Goal: Task Accomplishment & Management: Complete application form

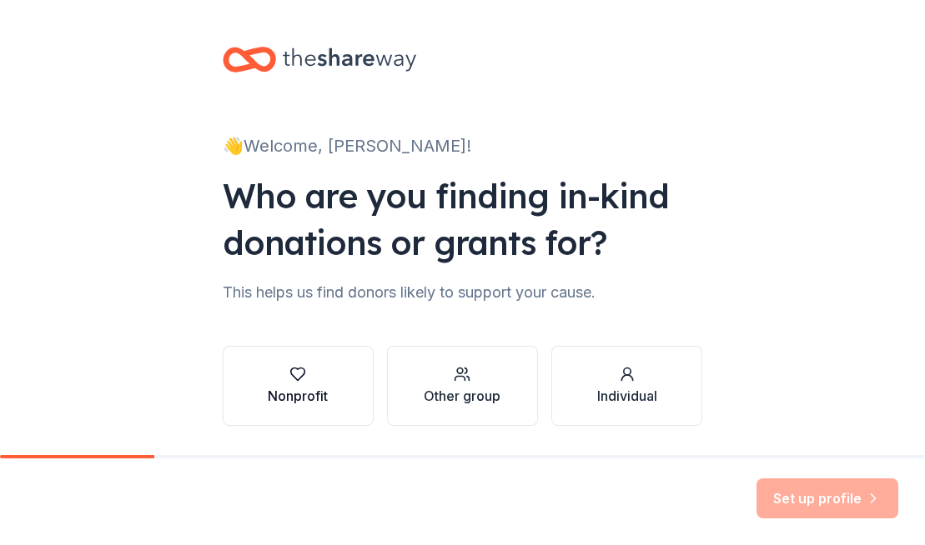
click at [308, 381] on div "button" at bounding box center [298, 374] width 60 height 17
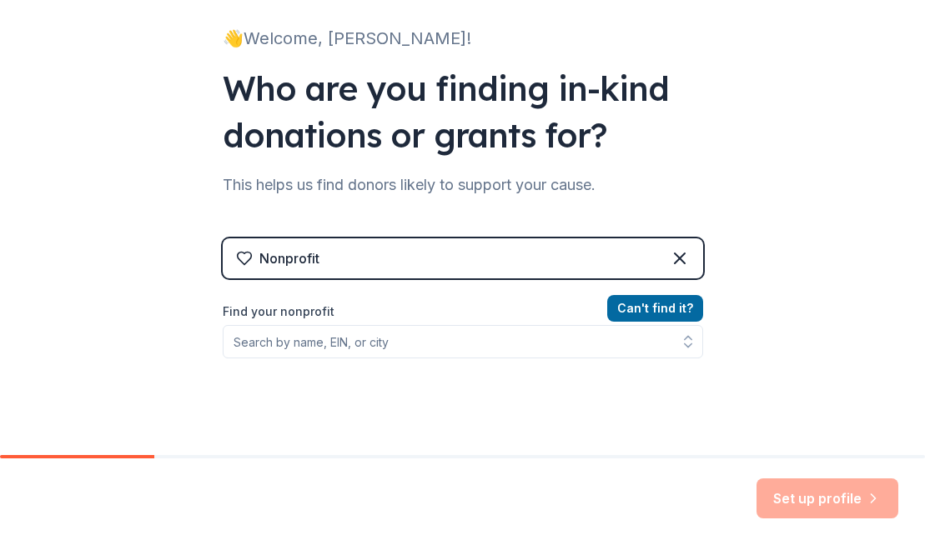
scroll to position [110, 0]
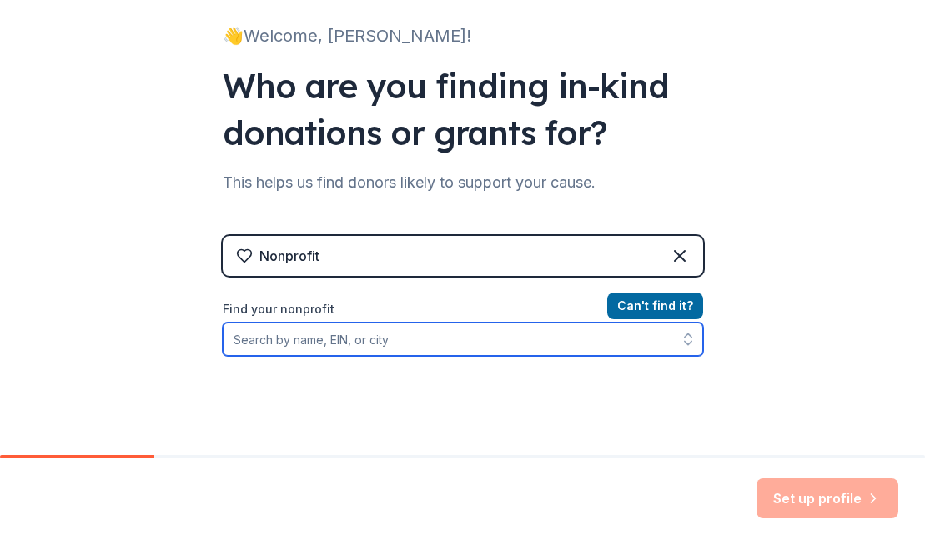
click at [423, 343] on input "Find your nonprofit" at bounding box center [463, 339] width 480 height 33
click at [429, 344] on input "Find your nonprofit" at bounding box center [463, 339] width 480 height 33
paste input "22-2569027"
type input "22-2569027"
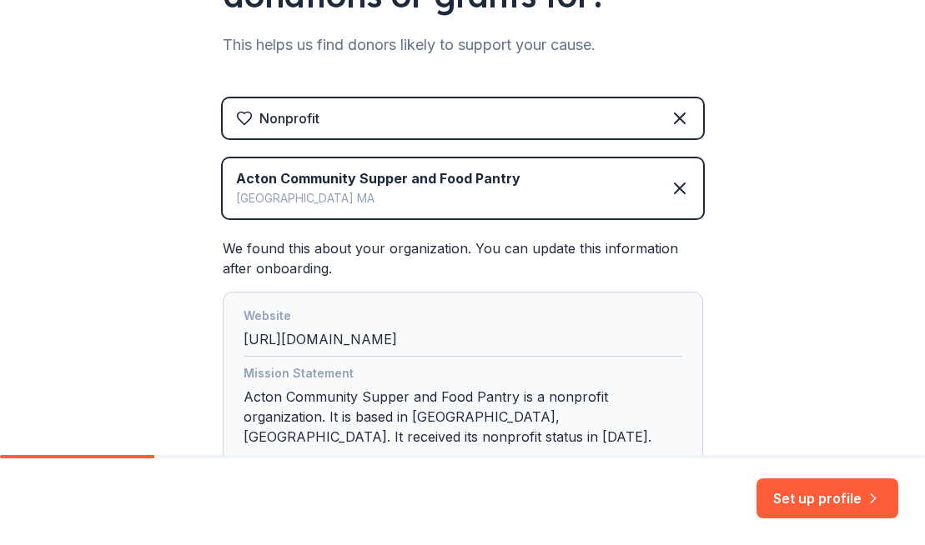
scroll to position [374, 0]
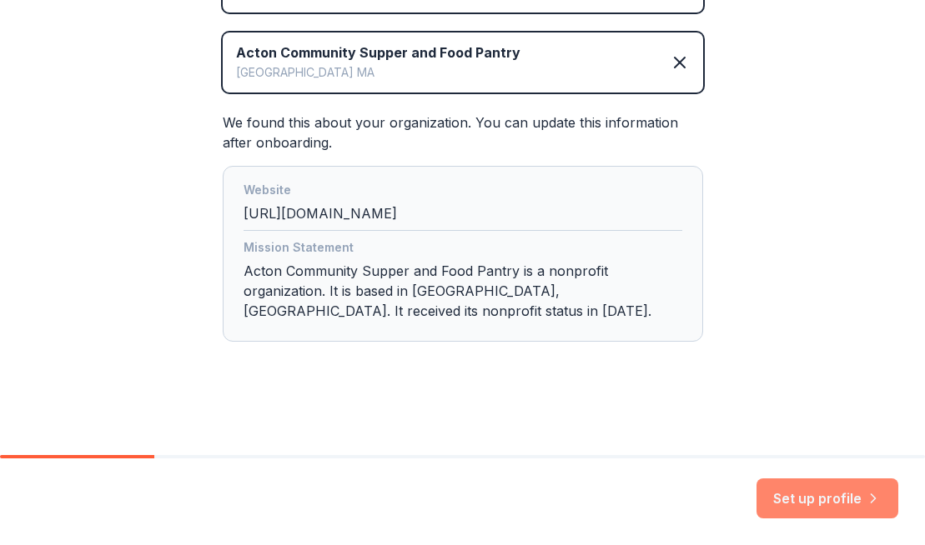
click at [788, 494] on button "Set up profile" at bounding box center [827, 499] width 142 height 40
click at [821, 503] on div "Set up profile" at bounding box center [827, 499] width 142 height 40
click at [650, 328] on div "Website http://www.actoncommunitysupper.org Mission Statement Acton Community S…" at bounding box center [463, 254] width 480 height 176
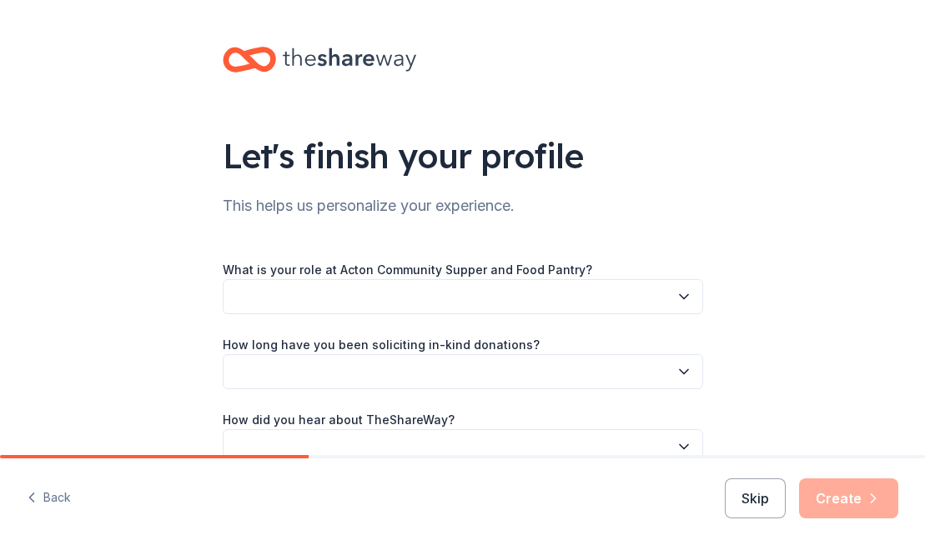
click at [331, 299] on button "button" at bounding box center [463, 296] width 480 height 35
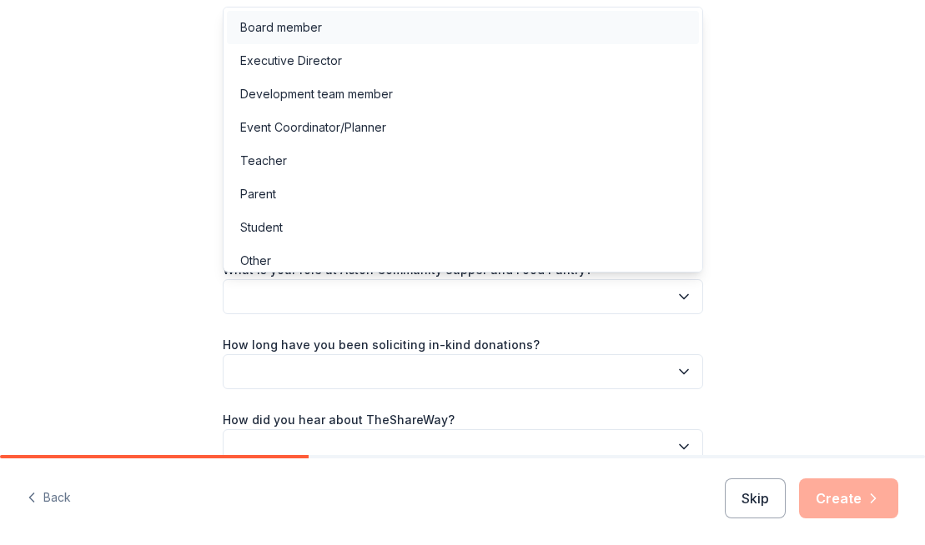
click at [331, 29] on div "Board member" at bounding box center [463, 27] width 472 height 33
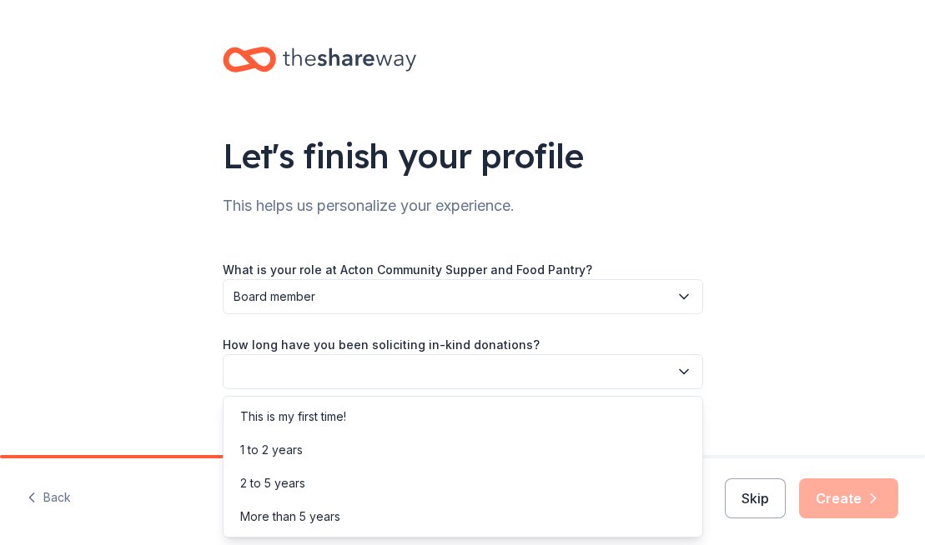
click at [304, 368] on button "button" at bounding box center [463, 371] width 480 height 35
click at [278, 475] on div "2 to 5 years" at bounding box center [272, 484] width 65 height 20
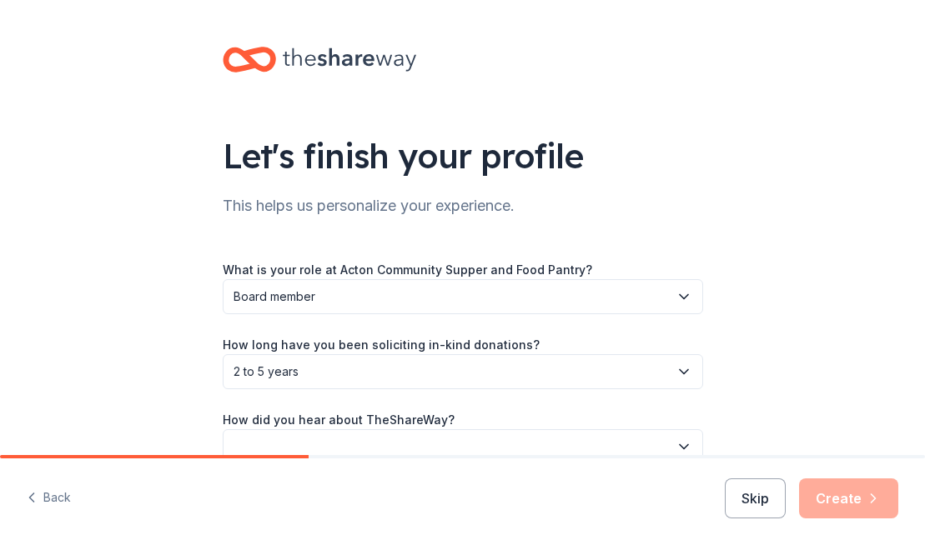
click at [319, 438] on button "button" at bounding box center [463, 446] width 480 height 35
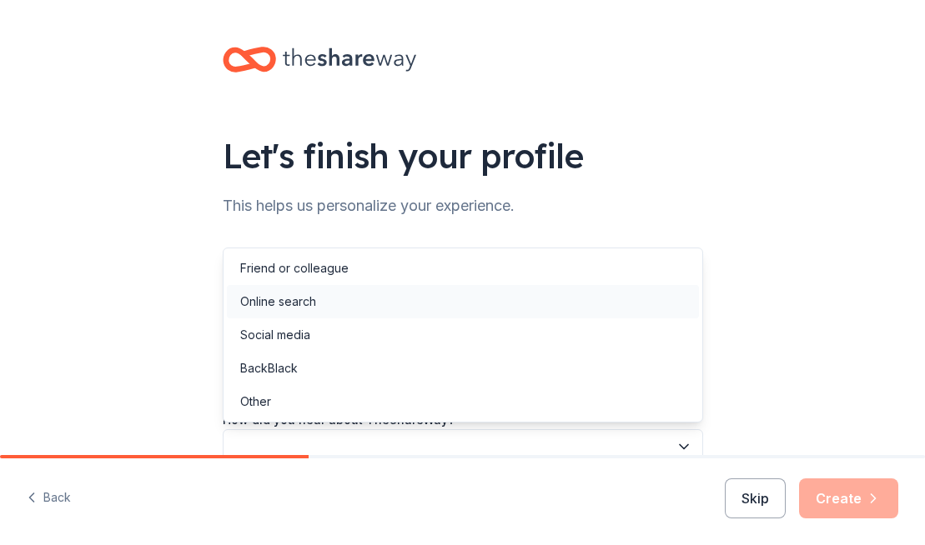
click at [300, 301] on div "Online search" at bounding box center [278, 302] width 76 height 20
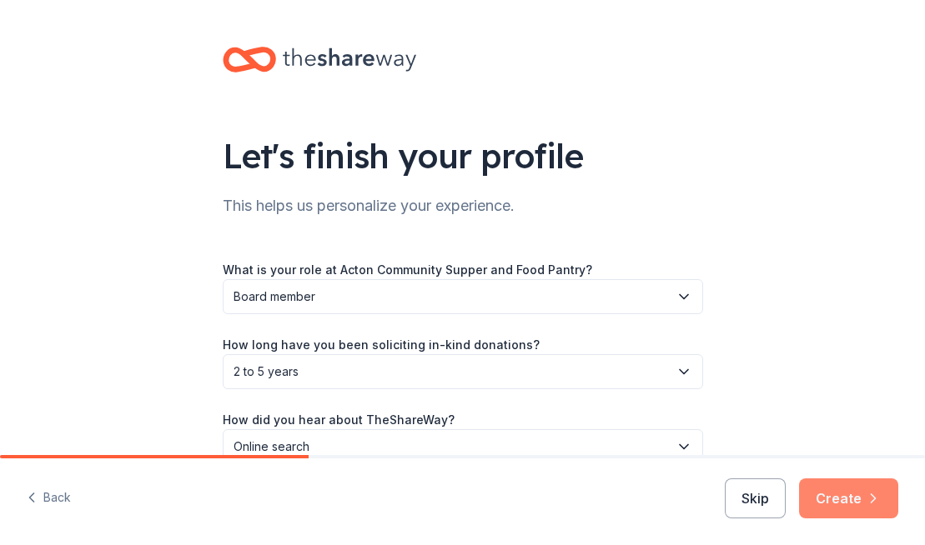
click at [831, 499] on button "Create" at bounding box center [848, 499] width 99 height 40
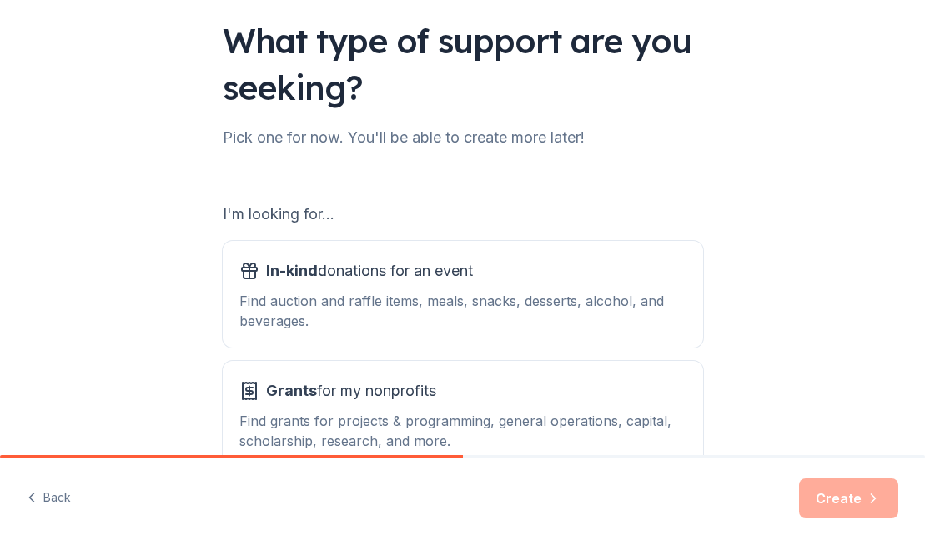
scroll to position [218, 0]
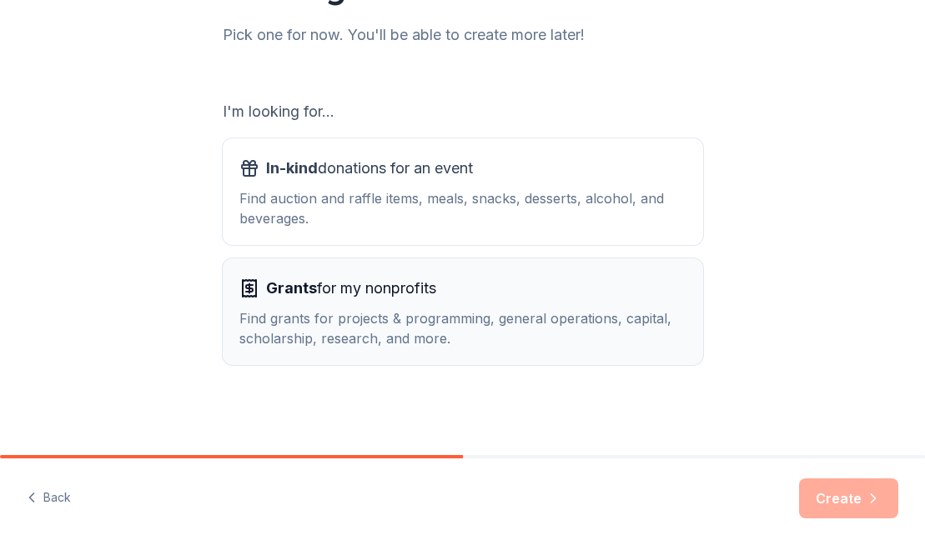
click at [422, 296] on span "Grants for my nonprofits" at bounding box center [351, 288] width 170 height 27
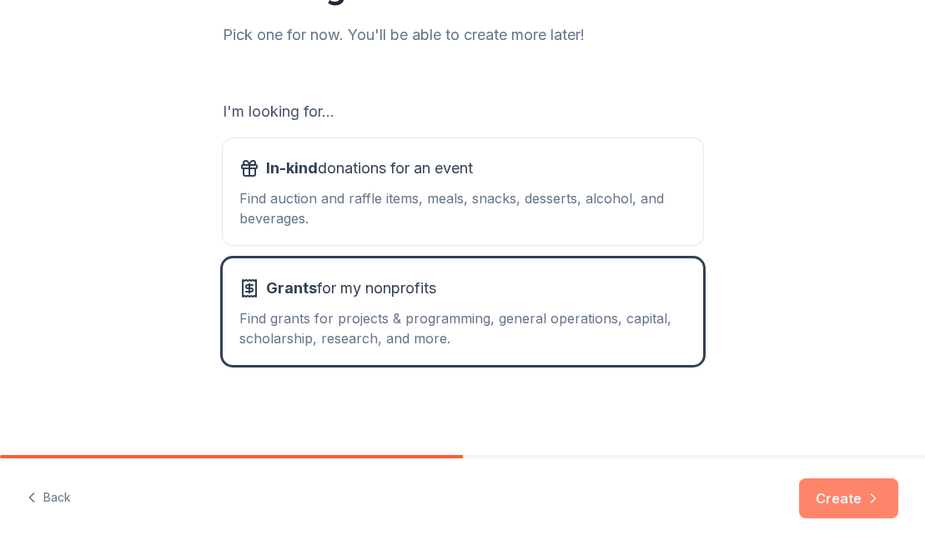
click at [828, 492] on button "Create" at bounding box center [848, 499] width 99 height 40
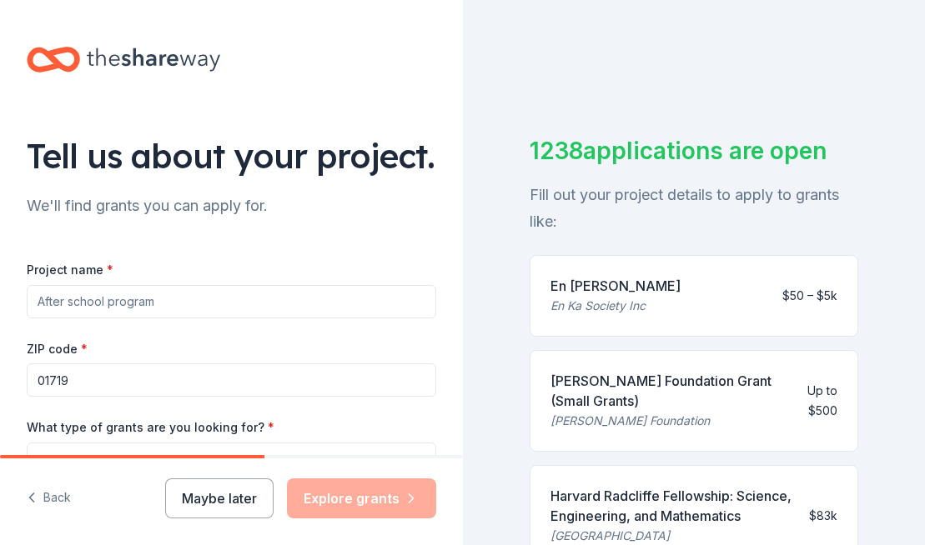
click at [382, 310] on input "Project name *" at bounding box center [231, 301] width 409 height 33
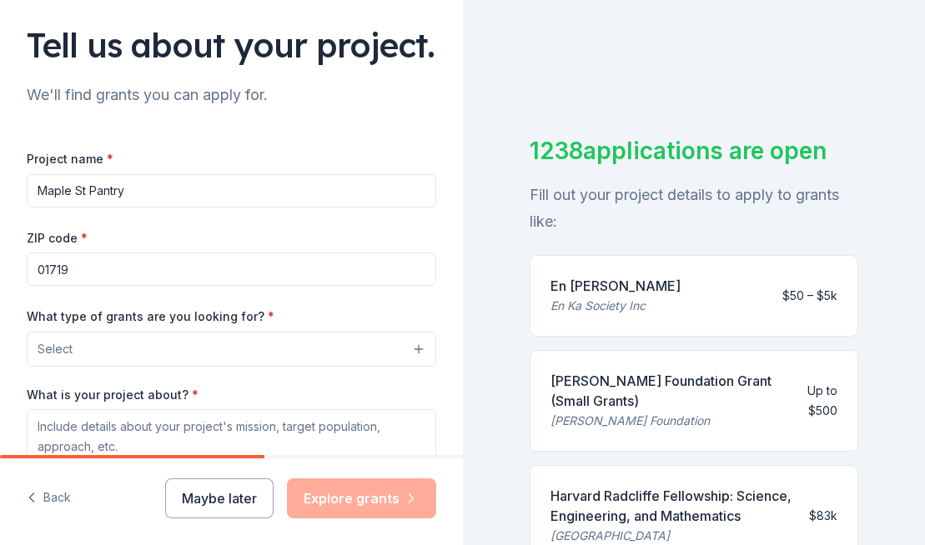
scroll to position [114, 0]
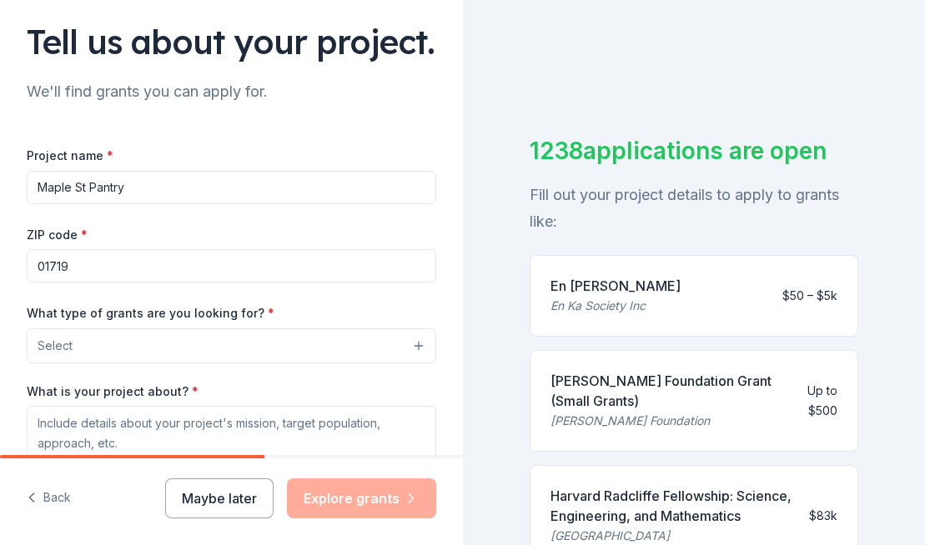
type input "Maple St Pantry"
click at [277, 270] on input "01719" at bounding box center [231, 265] width 409 height 33
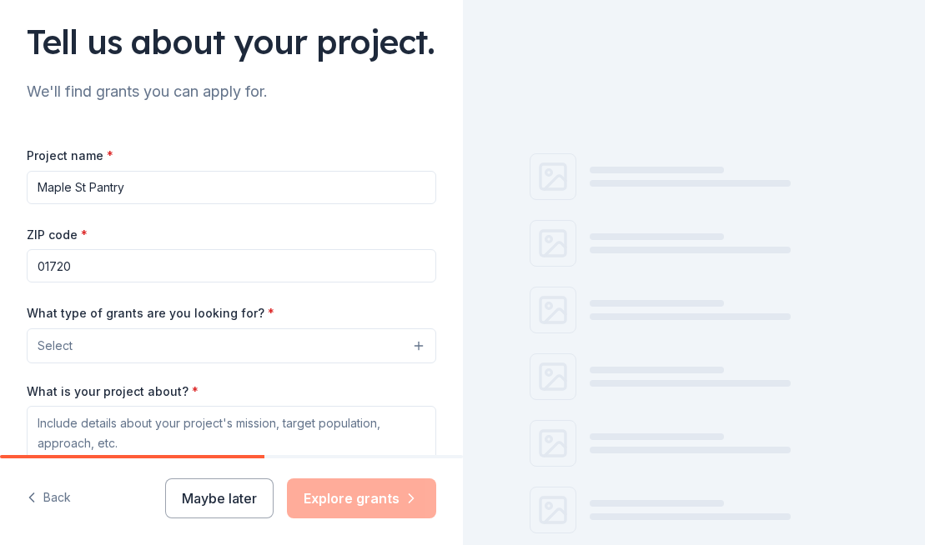
type input "01720"
click at [302, 215] on div "Project name * Maple St Pantry ZIP code * 01720 What type of grants are you loo…" at bounding box center [231, 374] width 409 height 458
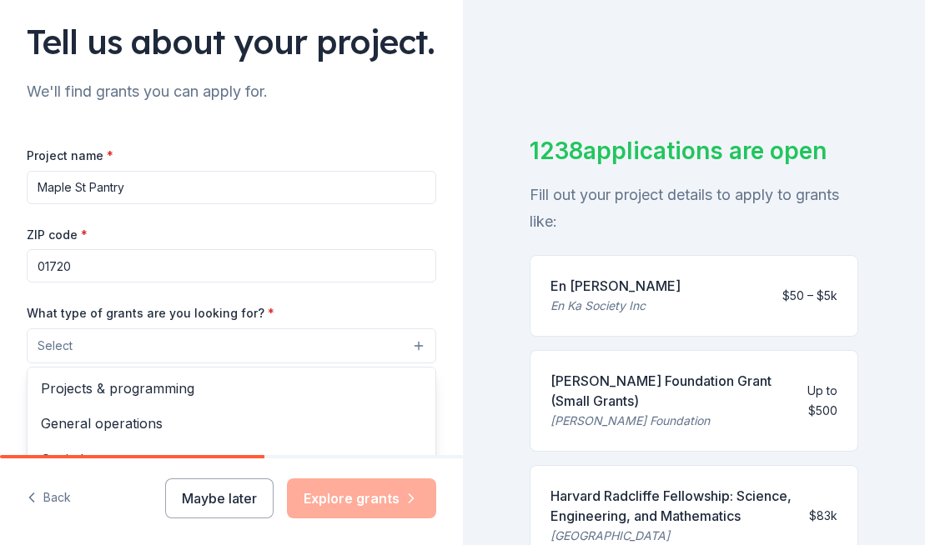
click at [229, 341] on button "Select" at bounding box center [231, 346] width 409 height 35
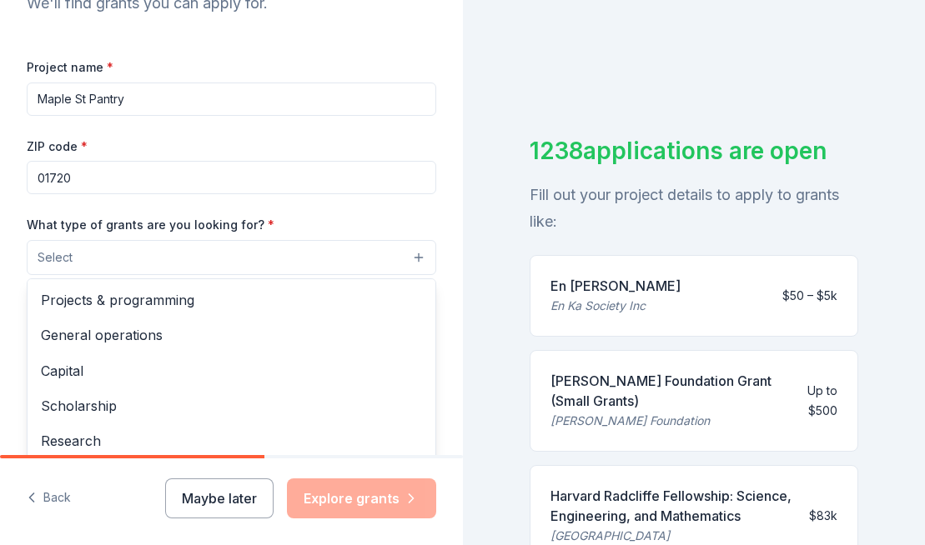
scroll to position [208, 0]
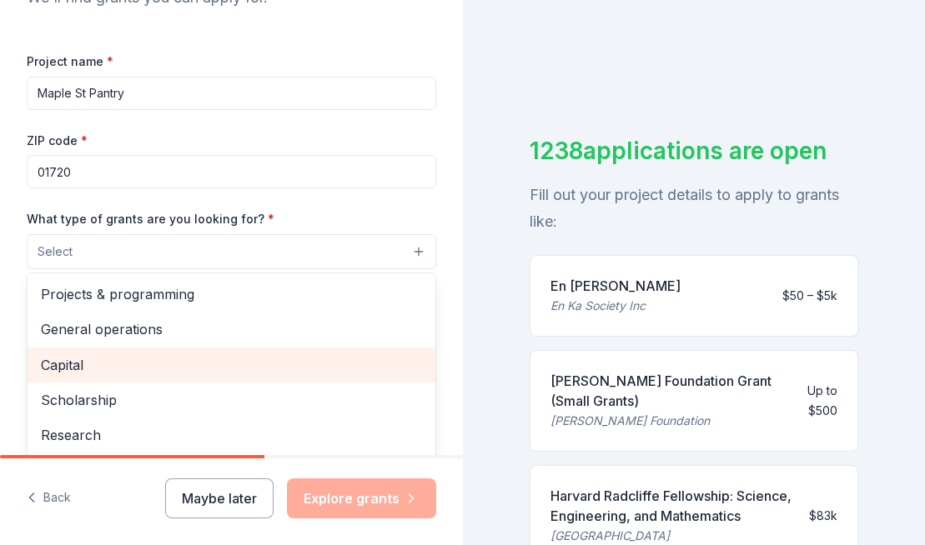
click at [220, 359] on span "Capital" at bounding box center [231, 365] width 381 height 22
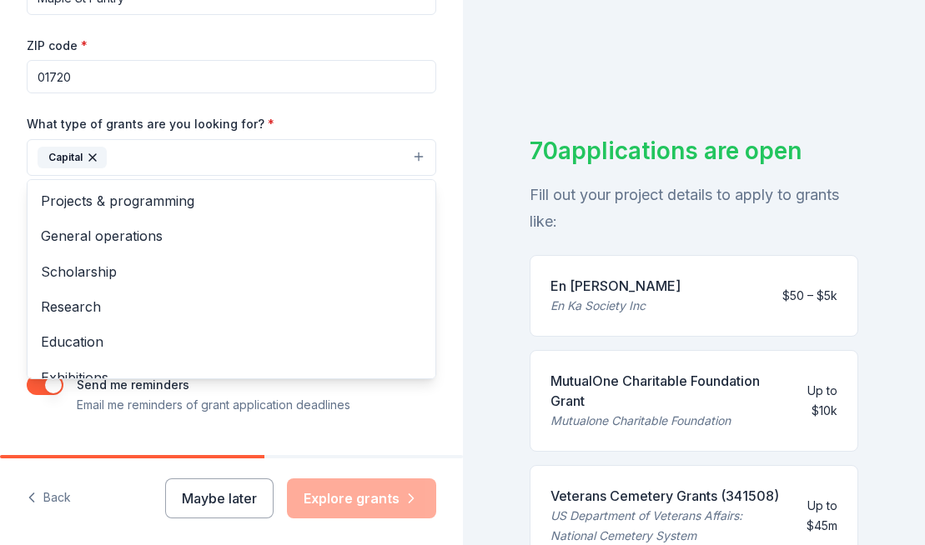
scroll to position [344, 0]
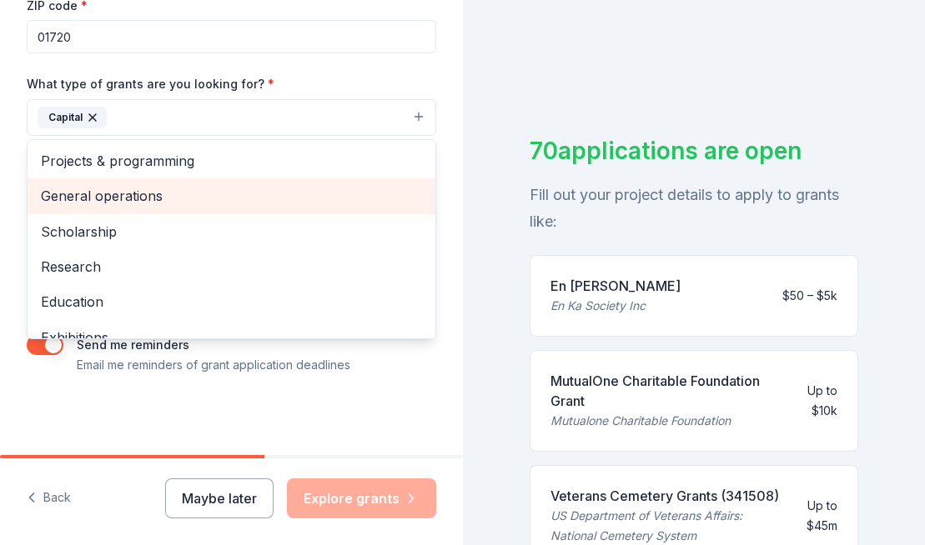
click at [257, 190] on span "General operations" at bounding box center [231, 196] width 381 height 22
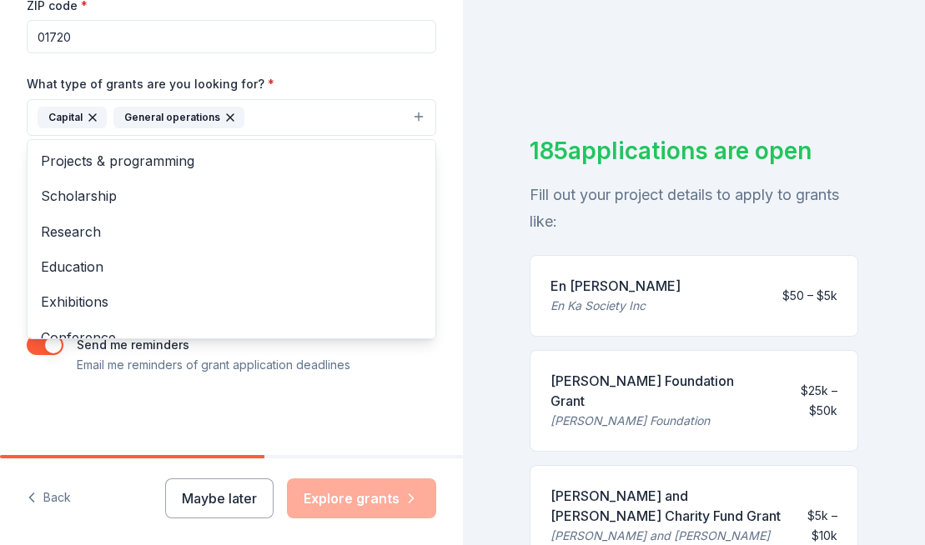
click at [249, 396] on div "Tell us about your project. We'll find grants you can apply for. Project name *…" at bounding box center [231, 55] width 463 height 799
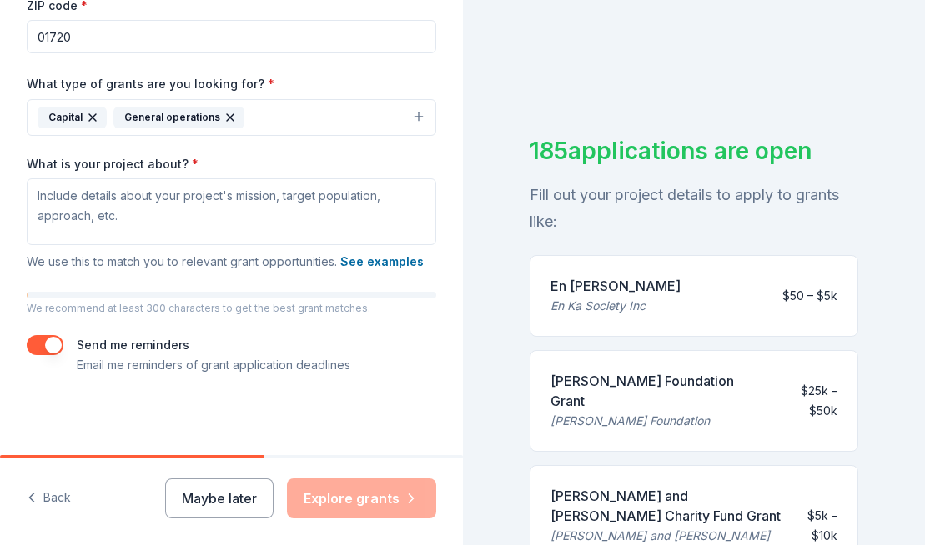
click at [58, 342] on button "button" at bounding box center [45, 345] width 37 height 20
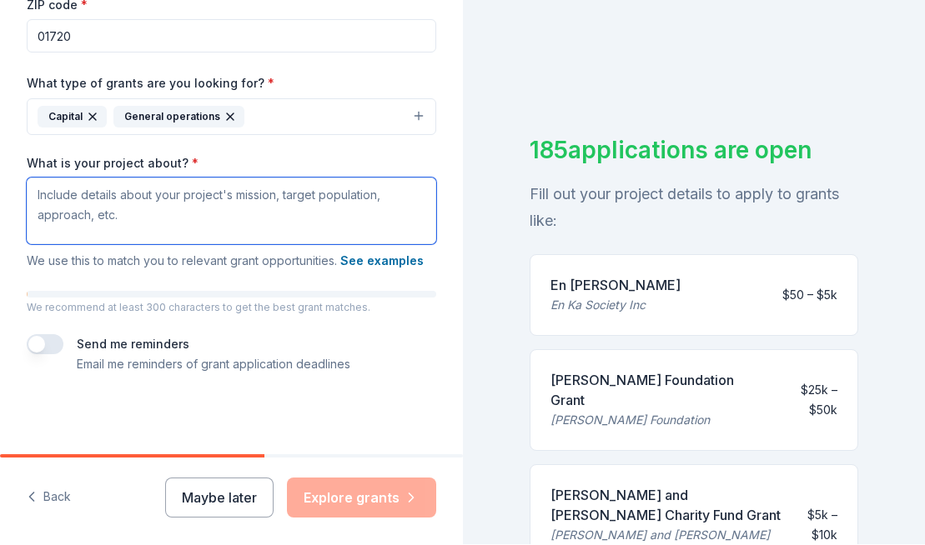
click at [258, 218] on textarea "What is your project about? *" at bounding box center [231, 211] width 409 height 67
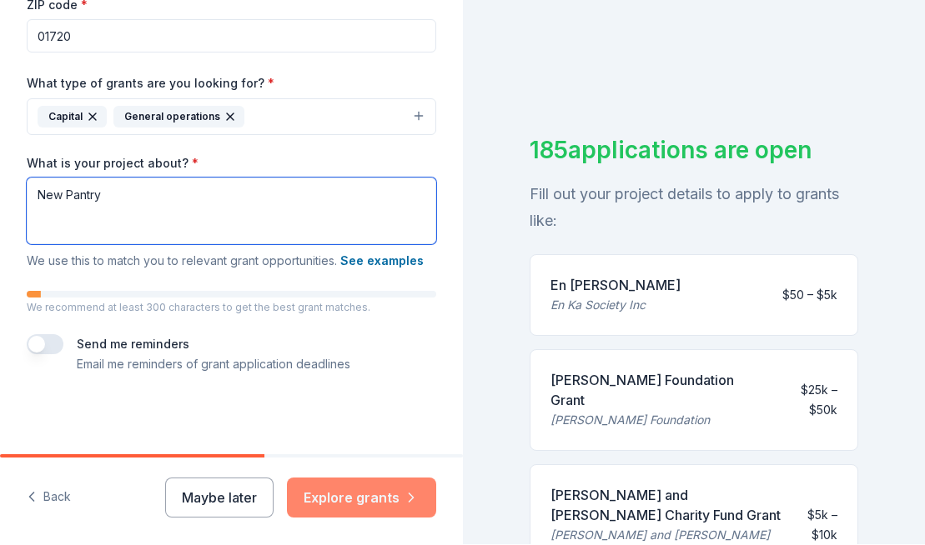
type textarea "New Pantry"
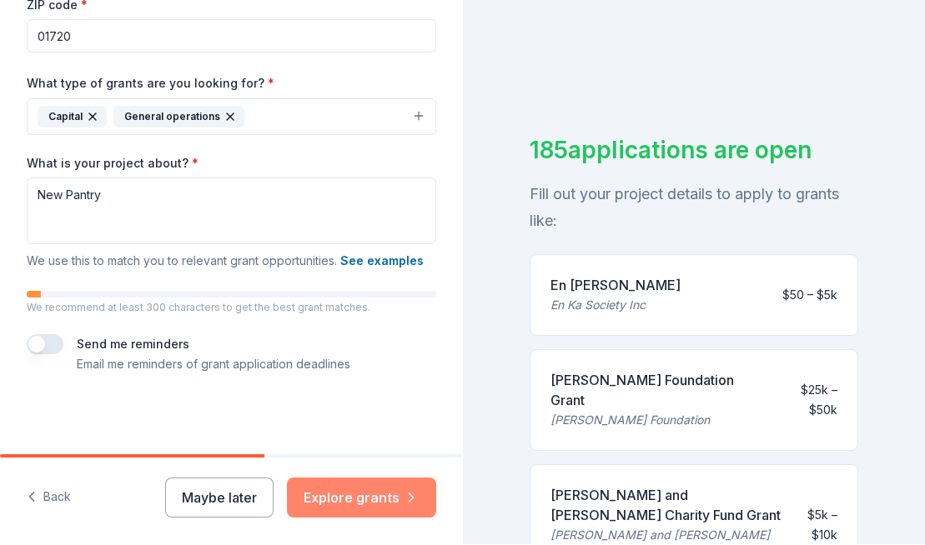
click at [380, 499] on button "Explore grants" at bounding box center [361, 498] width 149 height 40
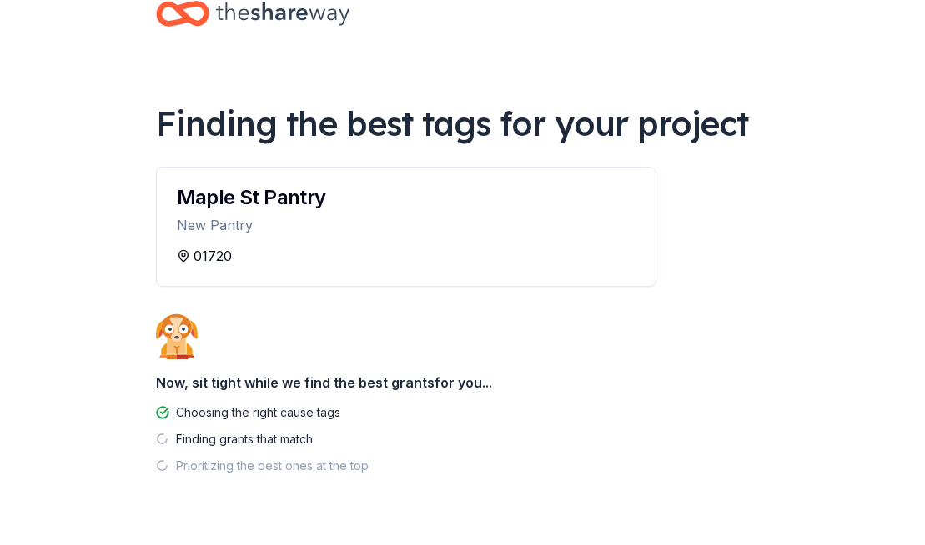
scroll to position [80, 0]
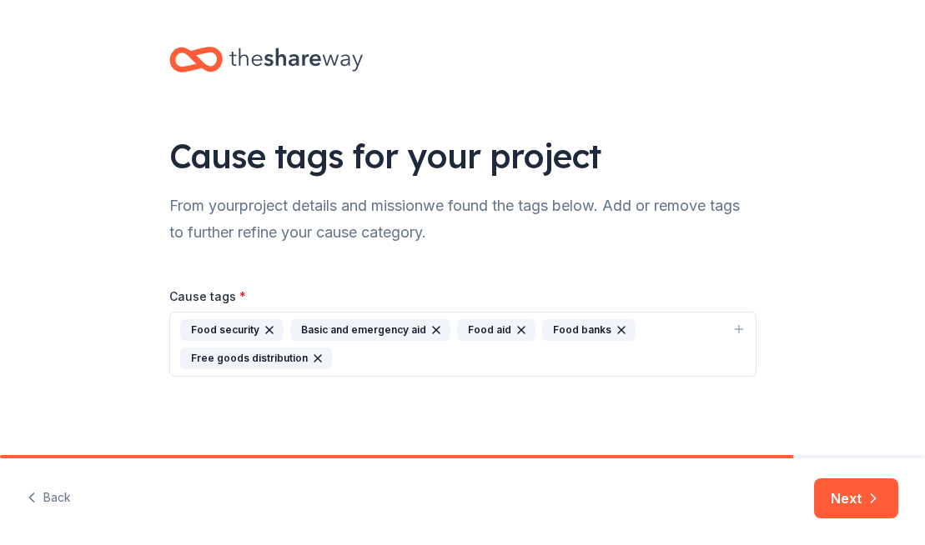
click at [433, 329] on icon "button" at bounding box center [436, 330] width 7 height 7
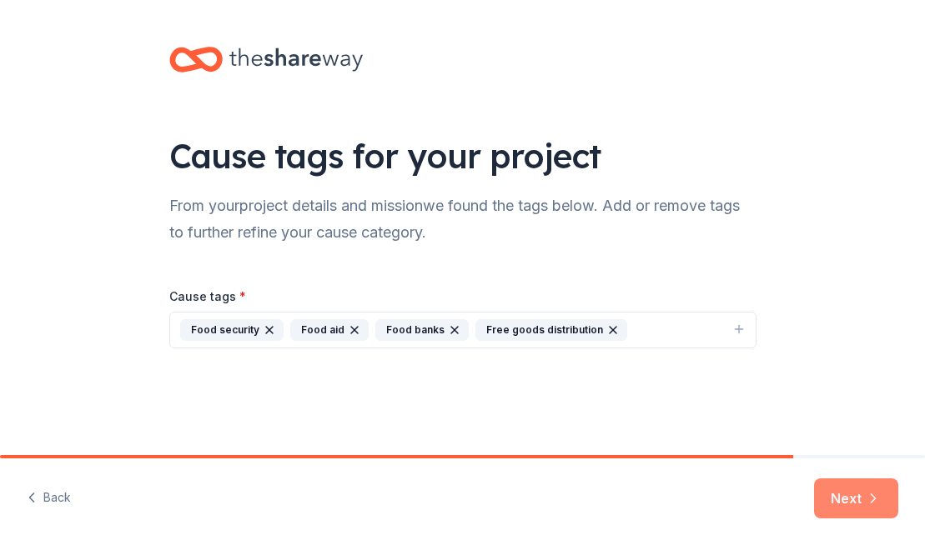
click at [851, 499] on button "Next" at bounding box center [856, 499] width 84 height 40
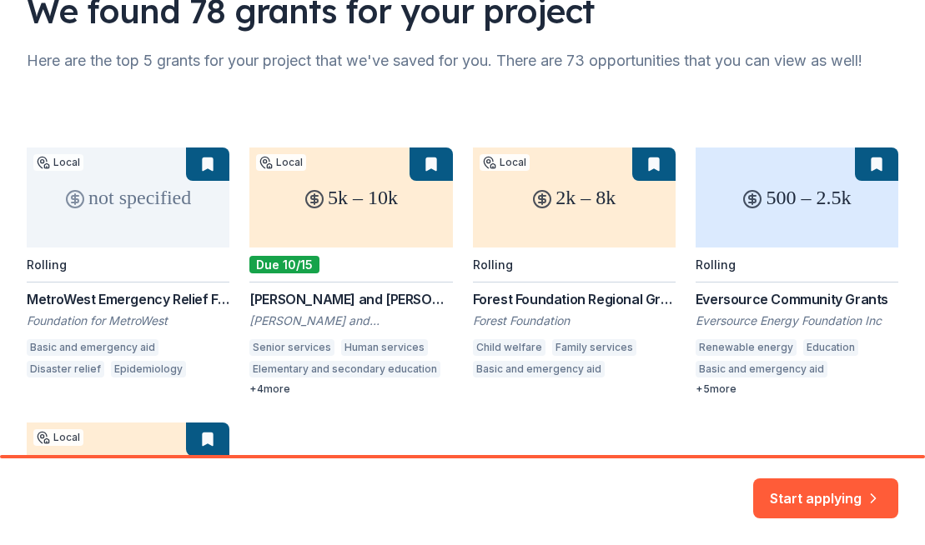
scroll to position [156, 0]
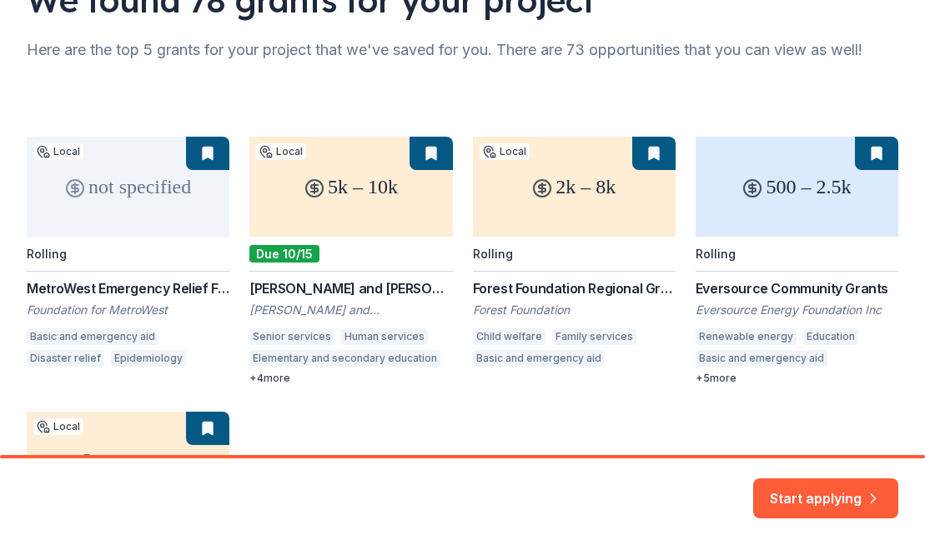
click at [284, 285] on div "not specified Local Rolling MetroWest Emergency Relief Fund Foundation for Metr…" at bounding box center [462, 399] width 871 height 524
drag, startPoint x: 251, startPoint y: 283, endPoint x: 436, endPoint y: 285, distance: 185.1
click at [436, 285] on div "not specified Local Rolling MetroWest Emergency Relief Fund Foundation for Metr…" at bounding box center [462, 399] width 871 height 524
copy div "Bushrod H. Campbell and Ada"
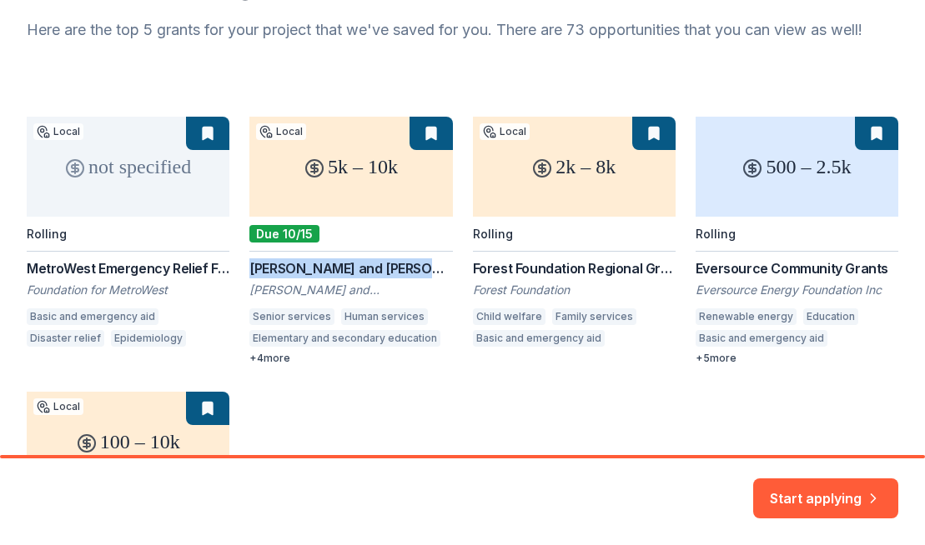
scroll to position [190, 0]
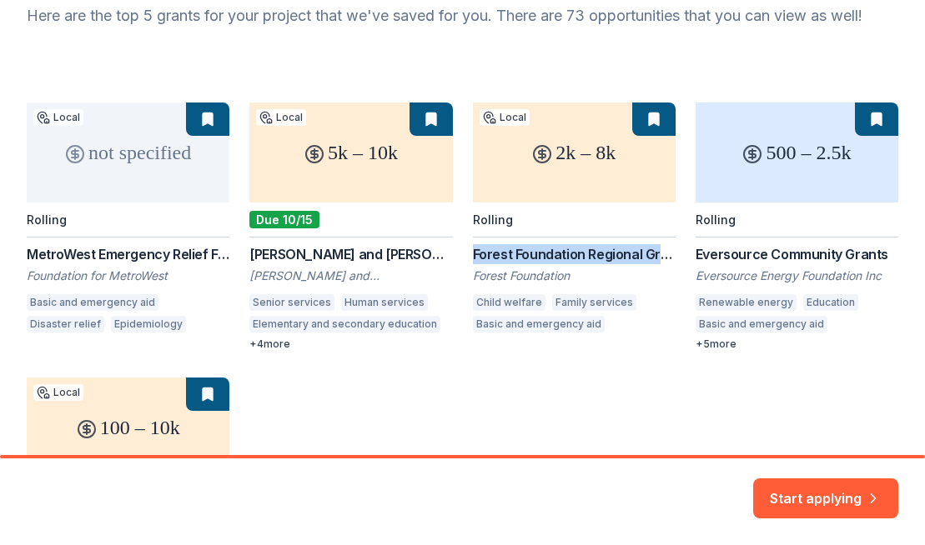
drag, startPoint x: 472, startPoint y: 252, endPoint x: 660, endPoint y: 253, distance: 188.4
click at [660, 253] on div "not specified Local Rolling MetroWest Emergency Relief Fund Foundation for Metr…" at bounding box center [462, 365] width 871 height 524
copy div "Forest Foundation Regional Gra"
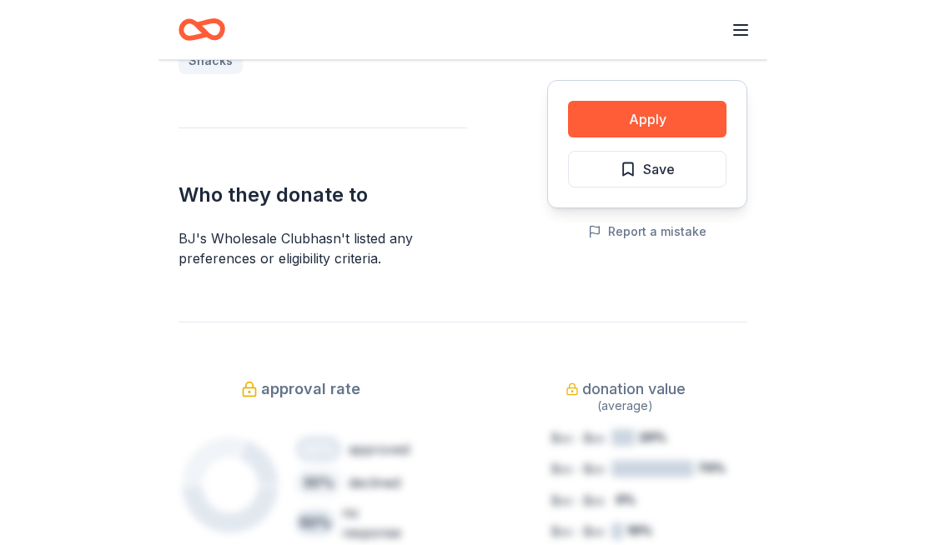
scroll to position [834, 0]
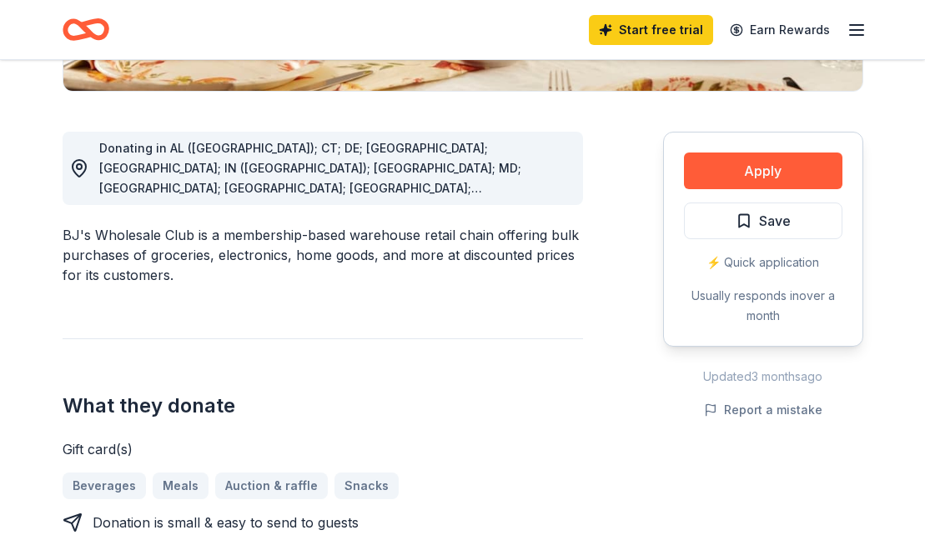
scroll to position [403, 0]
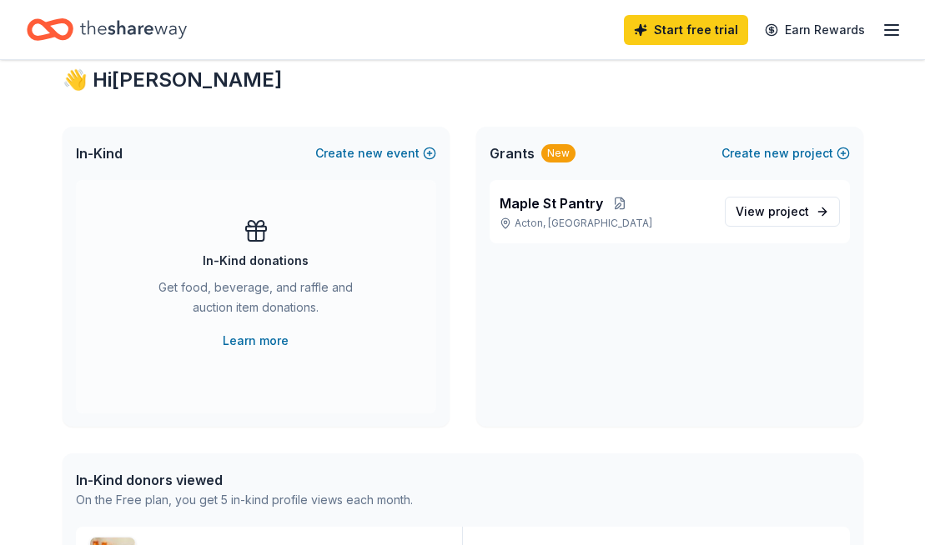
scroll to position [352, 0]
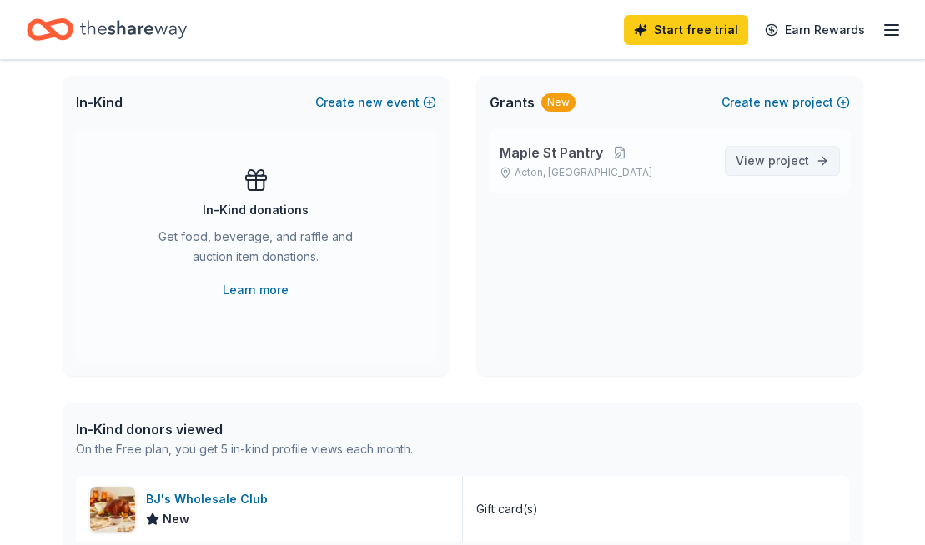
click at [765, 164] on span "View project" at bounding box center [771, 161] width 73 height 20
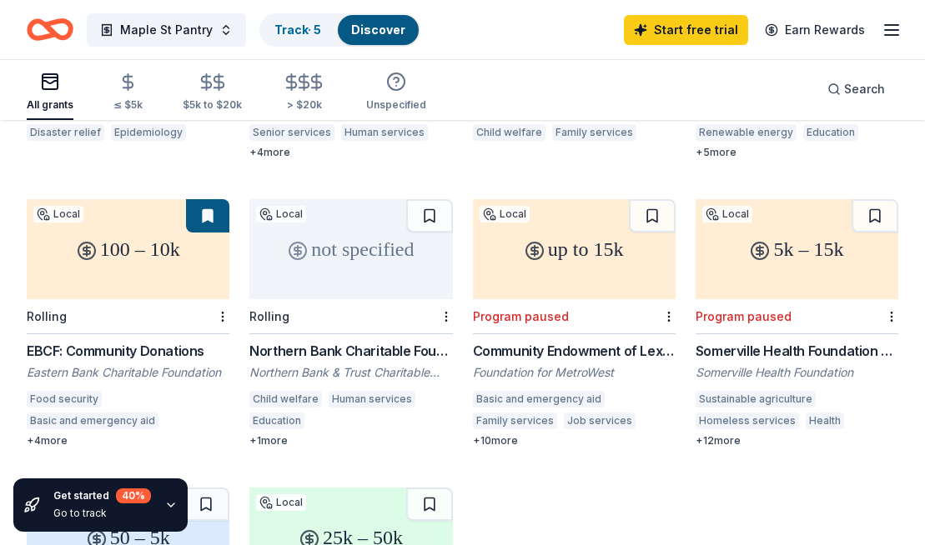
scroll to position [390, 0]
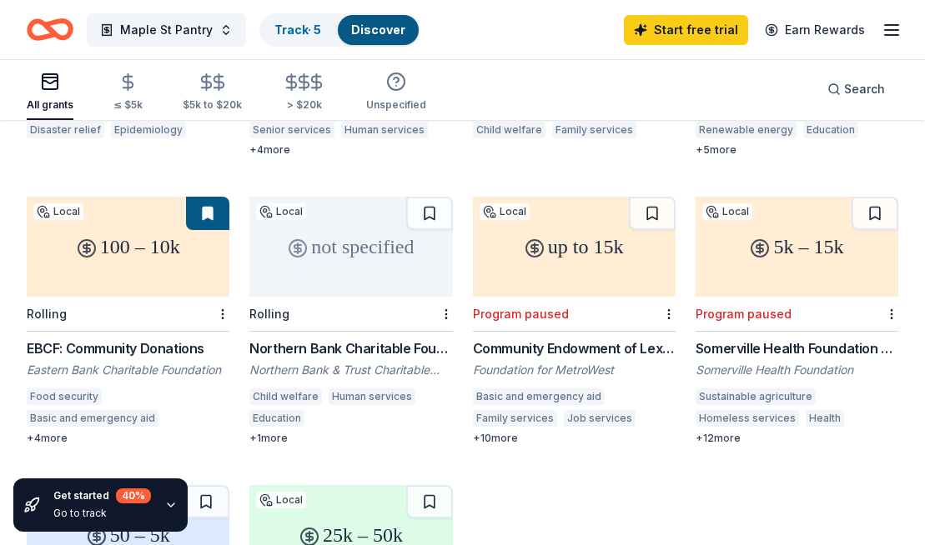
click at [168, 339] on div "EBCF: Community Donations" at bounding box center [128, 349] width 203 height 20
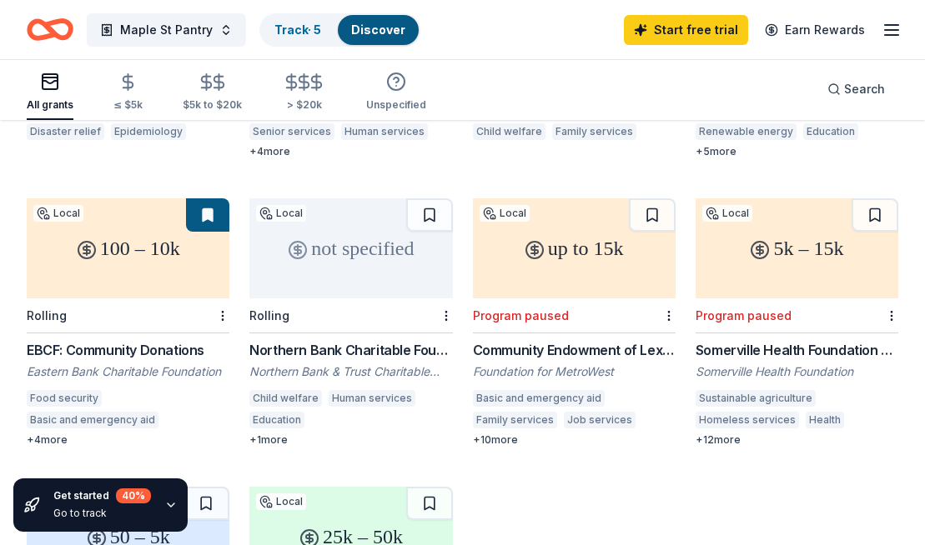
scroll to position [395, 0]
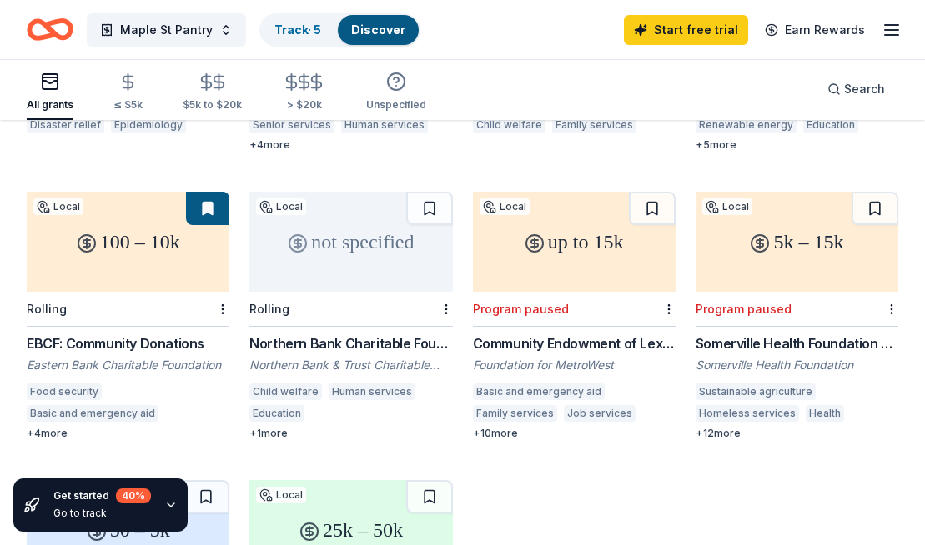
click at [405, 334] on div "Northern Bank Charitable Foundation: Community Giving" at bounding box center [350, 344] width 203 height 20
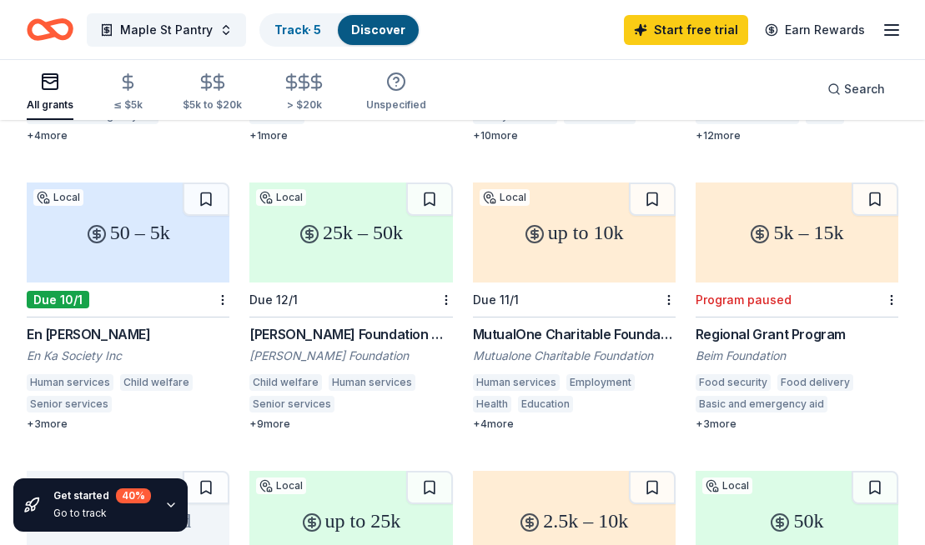
scroll to position [694, 0]
click at [88, 324] on div "En Ka Grant" at bounding box center [128, 334] width 203 height 20
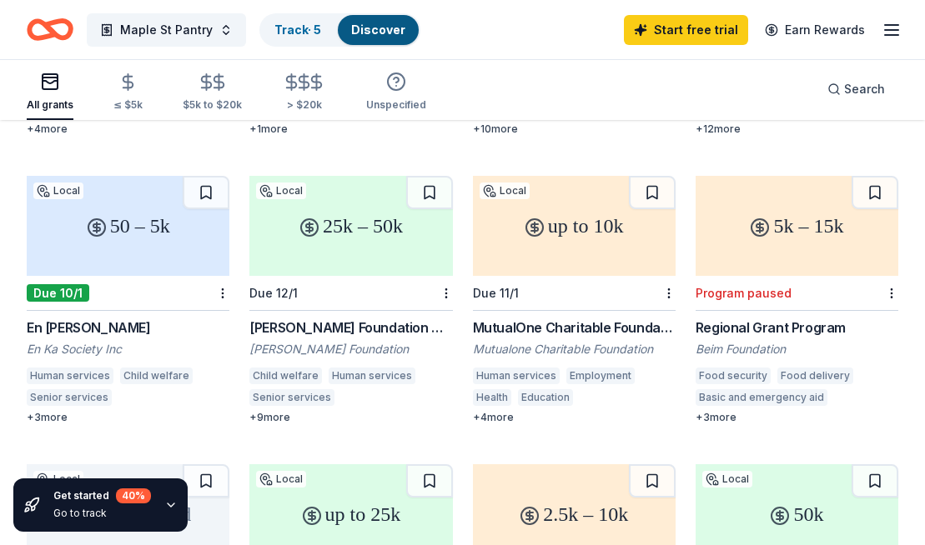
scroll to position [705, 0]
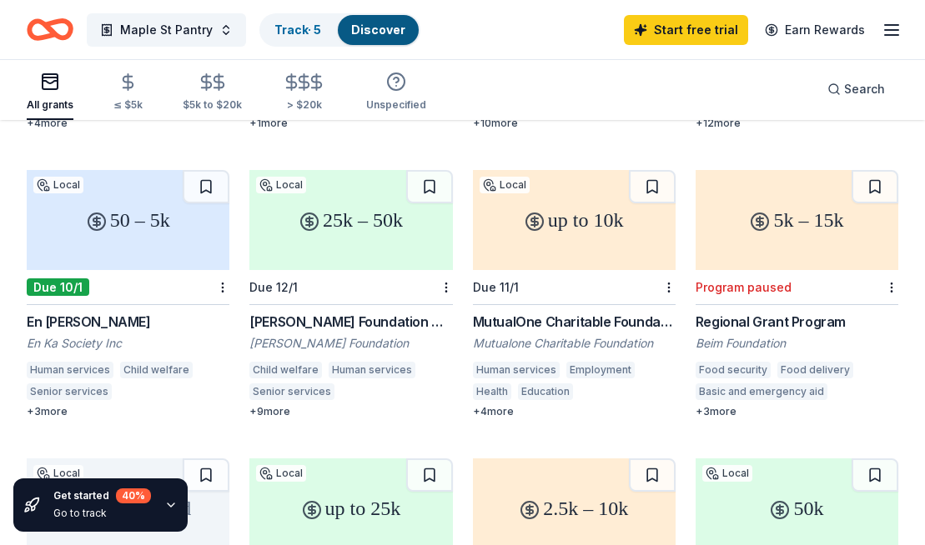
click at [404, 312] on div "Theodore Edson Parker Foundation Grant" at bounding box center [350, 322] width 203 height 20
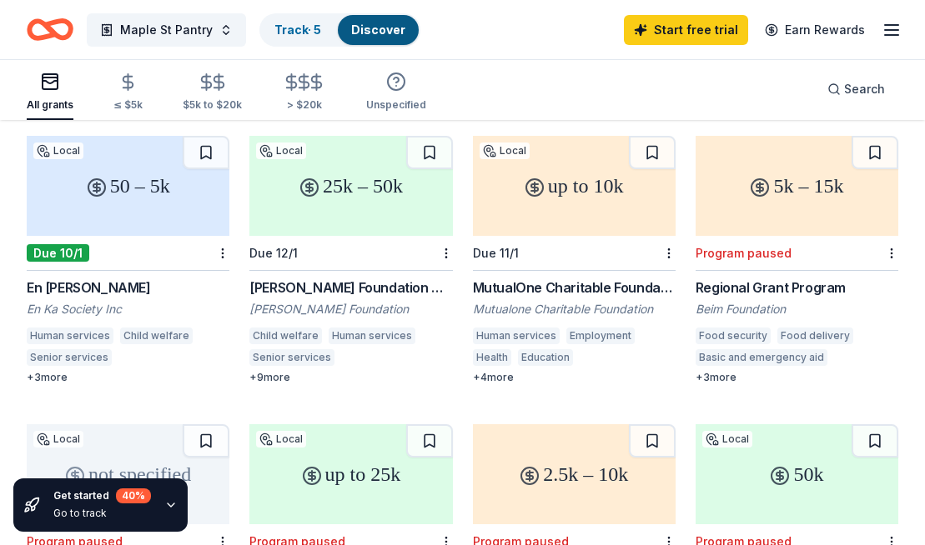
scroll to position [745, 0]
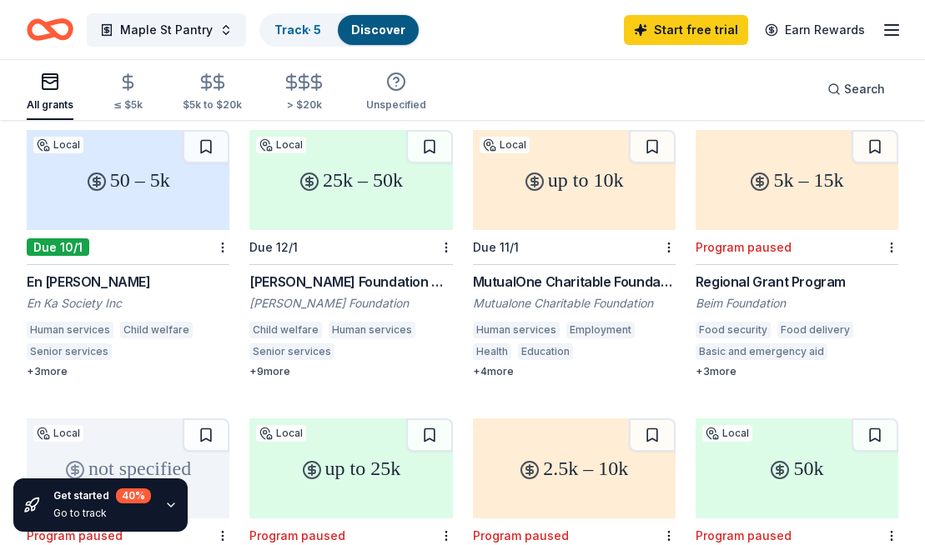
click at [599, 272] on div "MutualOne Charitable Foundation Grant" at bounding box center [574, 282] width 203 height 20
click at [735, 272] on div "Regional Grant Program" at bounding box center [796, 282] width 203 height 20
click at [780, 295] on div "Beim Foundation" at bounding box center [796, 303] width 203 height 17
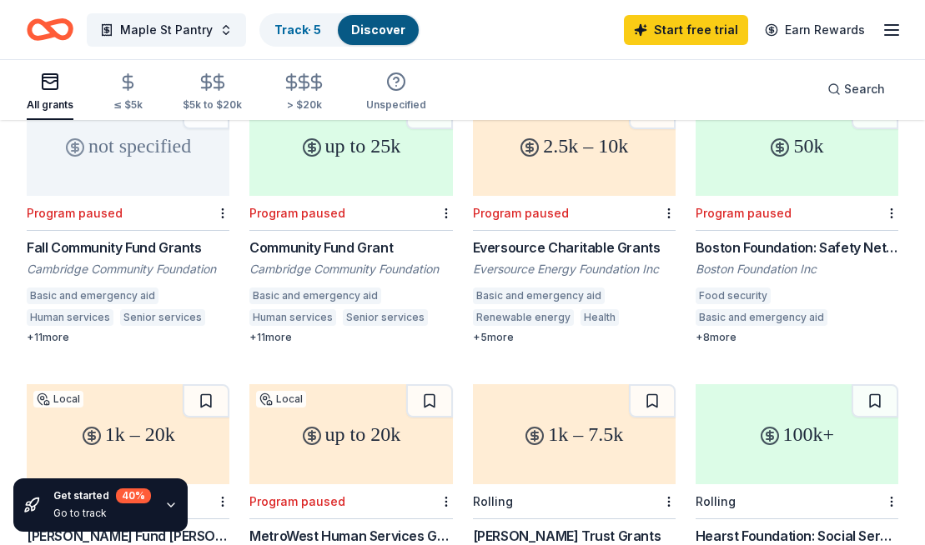
scroll to position [1079, 0]
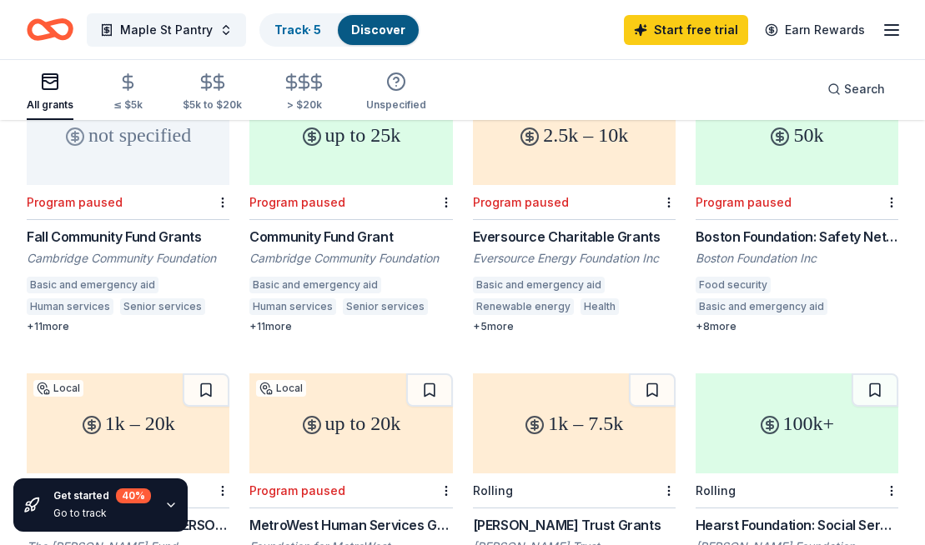
click at [184, 227] on div "Fall Community Fund Grants" at bounding box center [128, 237] width 203 height 20
click at [375, 250] on div "Cambridge Community Foundation" at bounding box center [350, 258] width 203 height 17
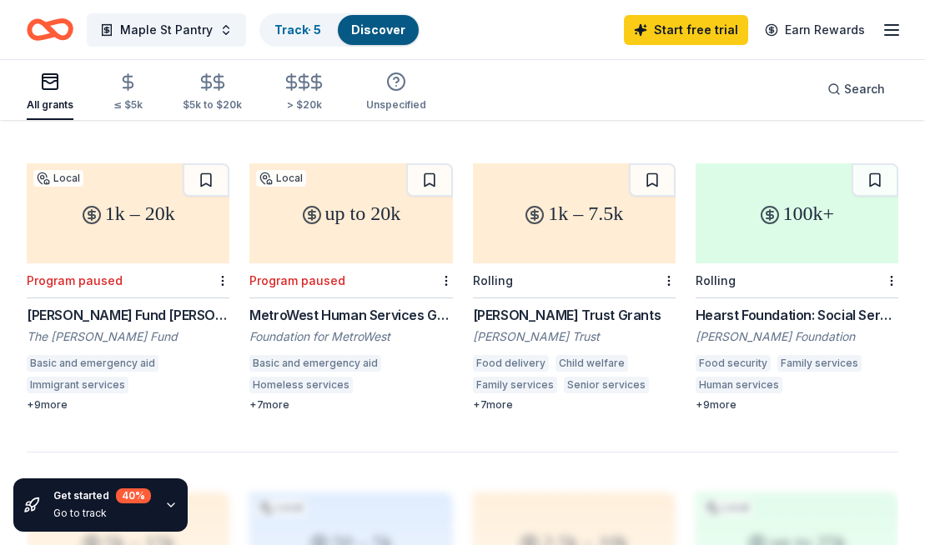
scroll to position [1290, 0]
click at [374, 38] on div "Discover" at bounding box center [378, 30] width 81 height 30
click at [374, 33] on link "Discover" at bounding box center [378, 30] width 54 height 14
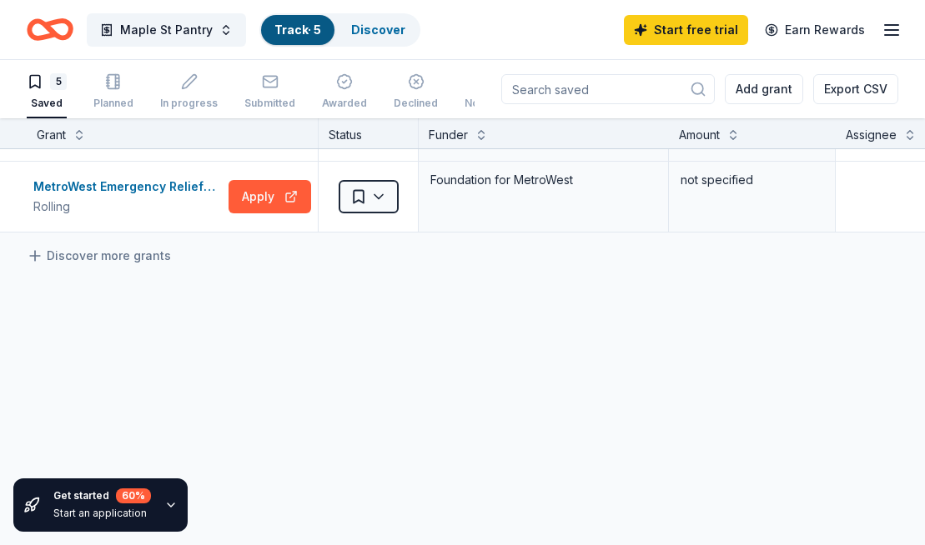
scroll to position [1, 0]
click at [161, 246] on link "Discover more grants" at bounding box center [99, 255] width 144 height 20
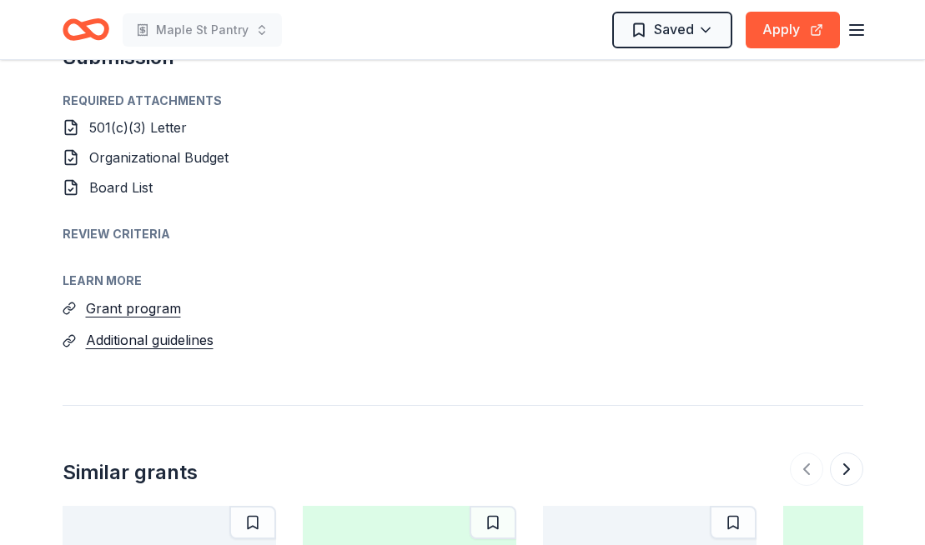
scroll to position [1472, 0]
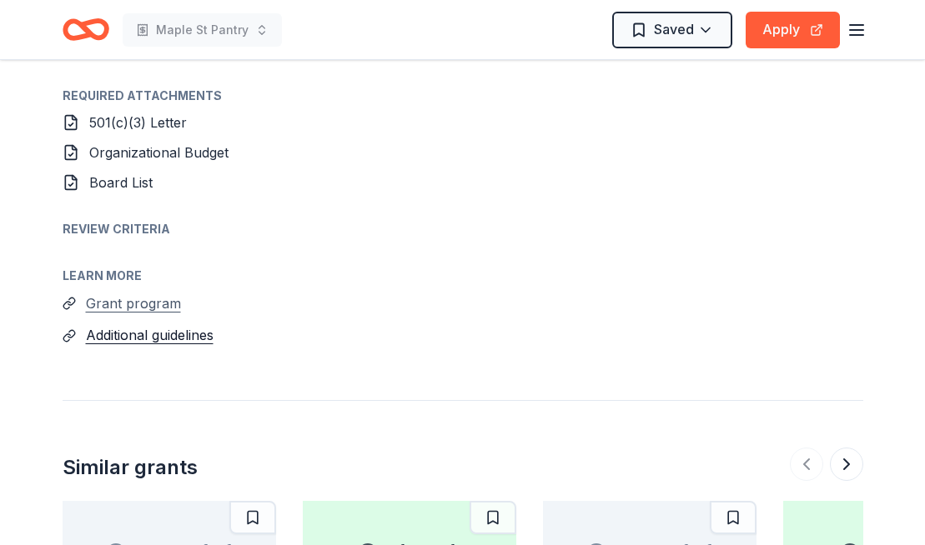
click at [157, 308] on button "Grant program" at bounding box center [133, 304] width 95 height 22
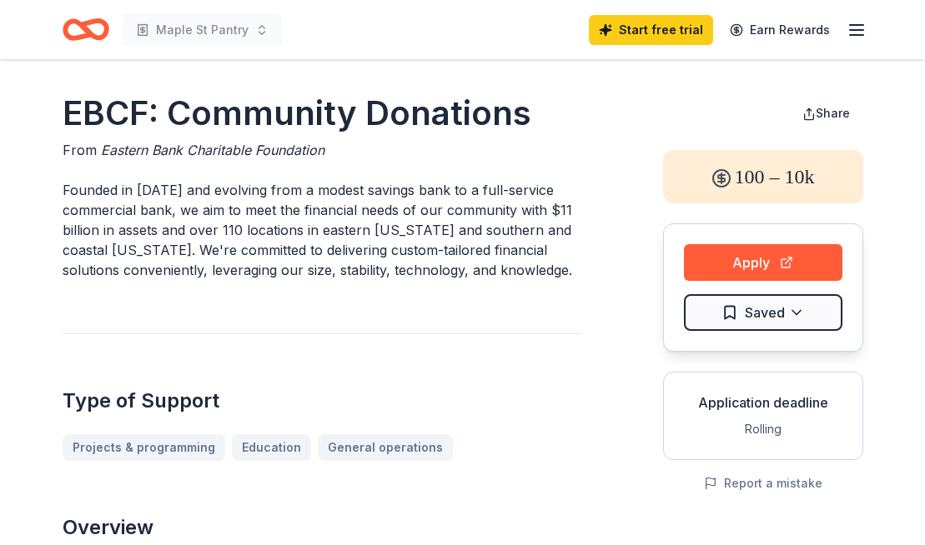
scroll to position [0, 0]
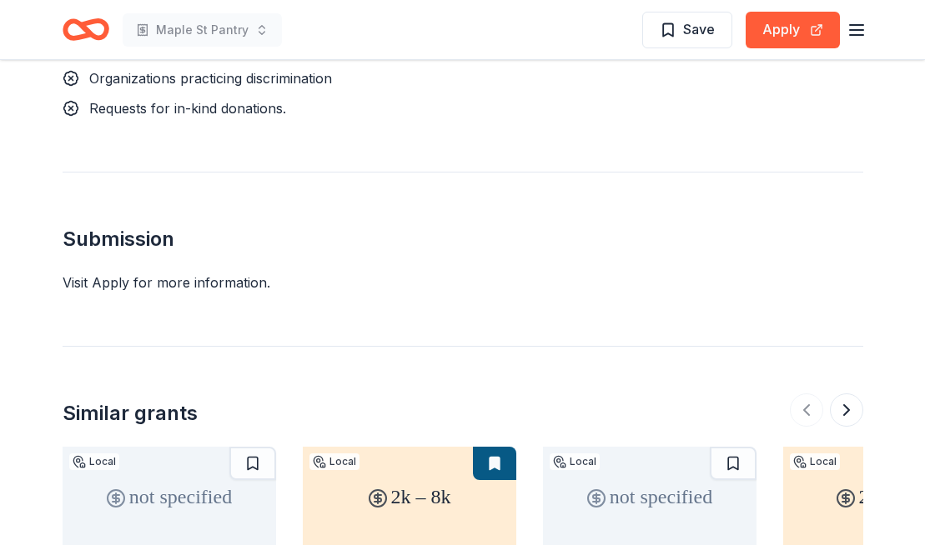
scroll to position [1688, 0]
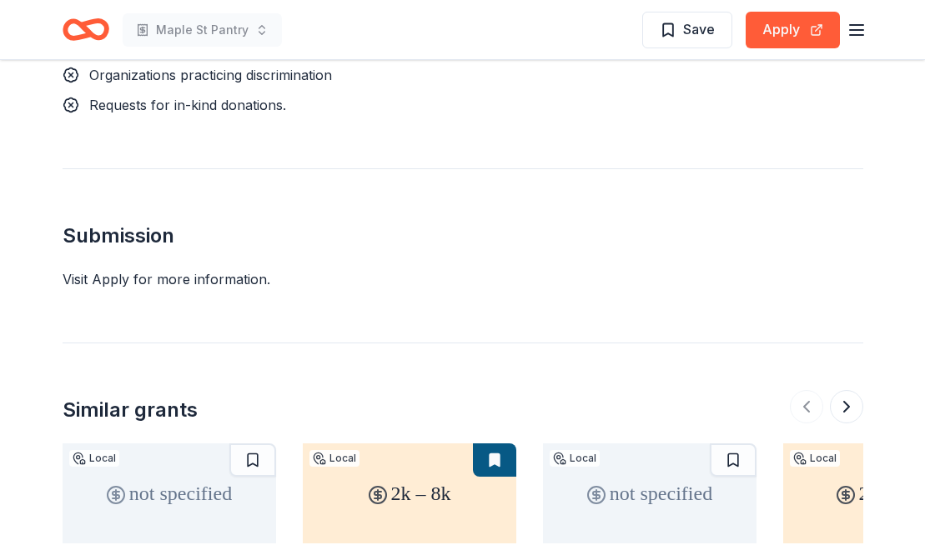
click at [212, 276] on div "Visit Apply for more information." at bounding box center [463, 279] width 800 height 20
click at [114, 281] on div "Visit Apply for more information." at bounding box center [463, 279] width 800 height 20
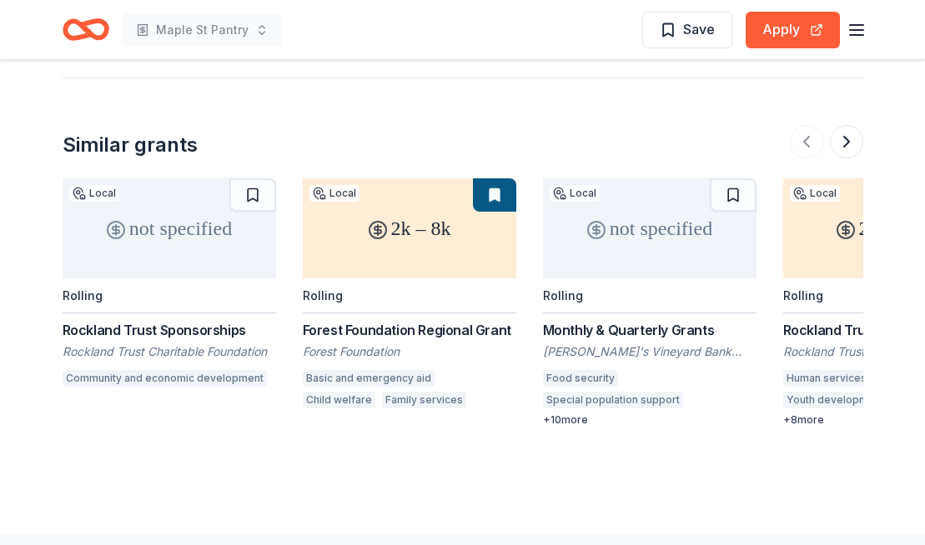
scroll to position [1990, 0]
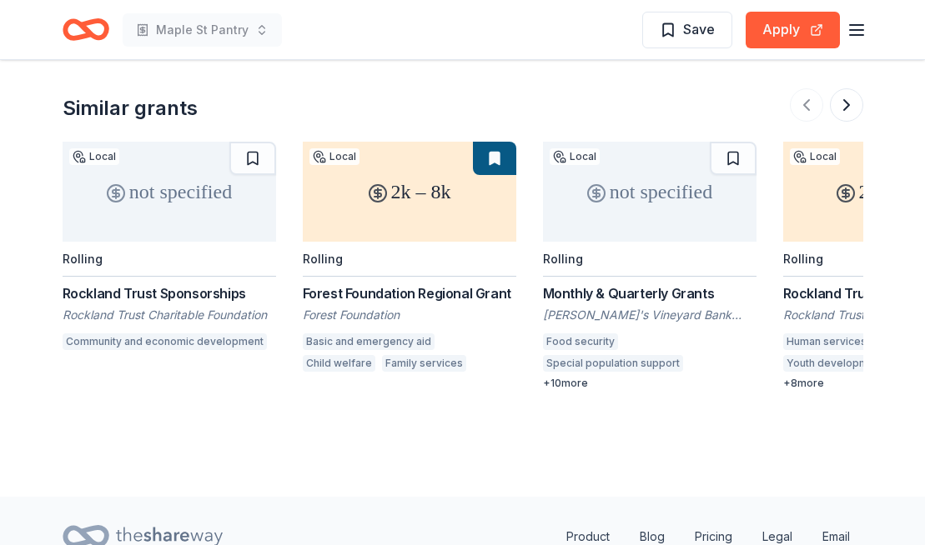
click at [208, 290] on div "Rockland Trust Sponsorships" at bounding box center [169, 293] width 213 height 20
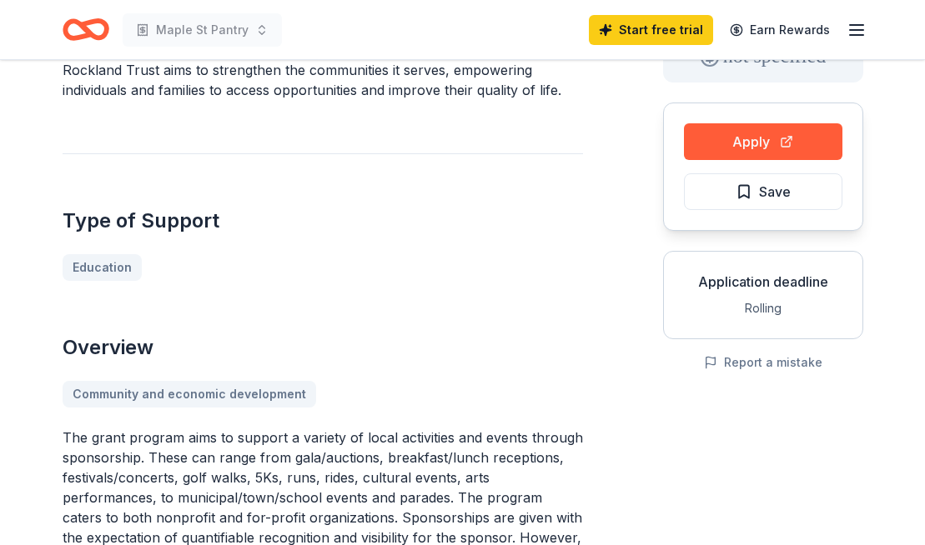
scroll to position [36, 0]
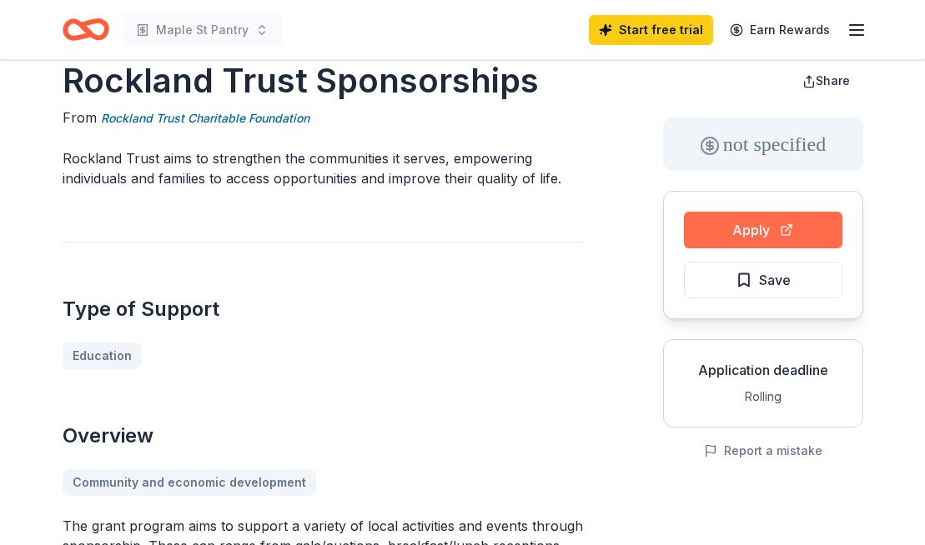
click at [765, 223] on button "Apply" at bounding box center [763, 230] width 158 height 37
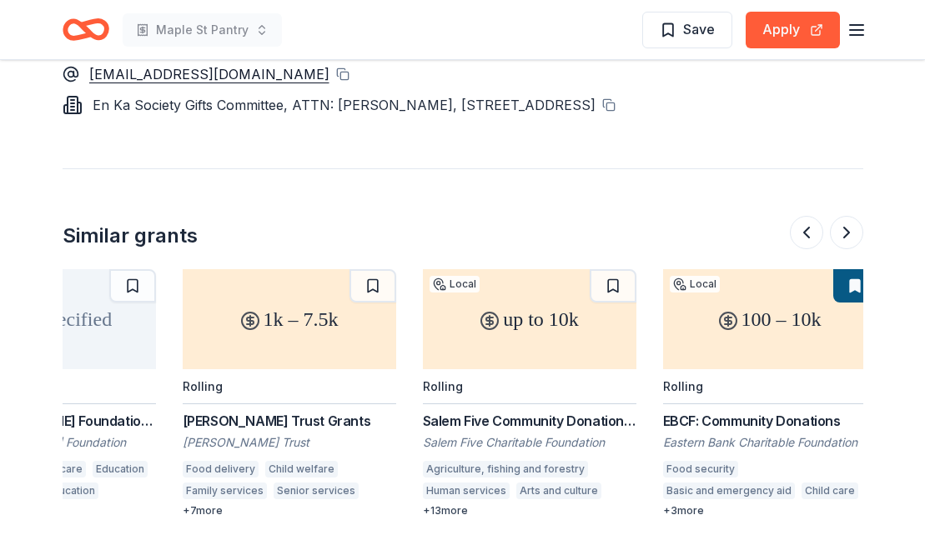
scroll to position [0, 604]
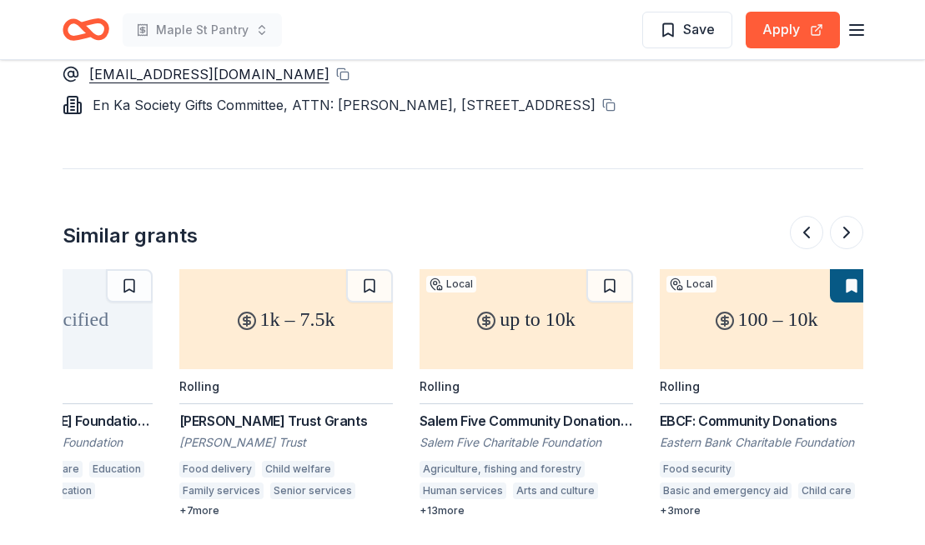
click at [434, 411] on div "Salem Five Community Donations Program Grant" at bounding box center [525, 421] width 213 height 20
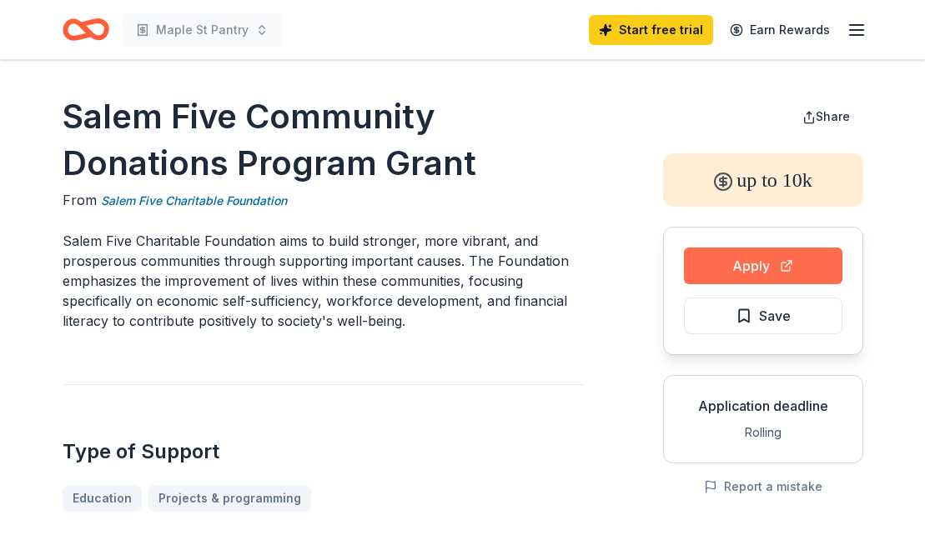
click at [728, 263] on button "Apply" at bounding box center [763, 266] width 158 height 37
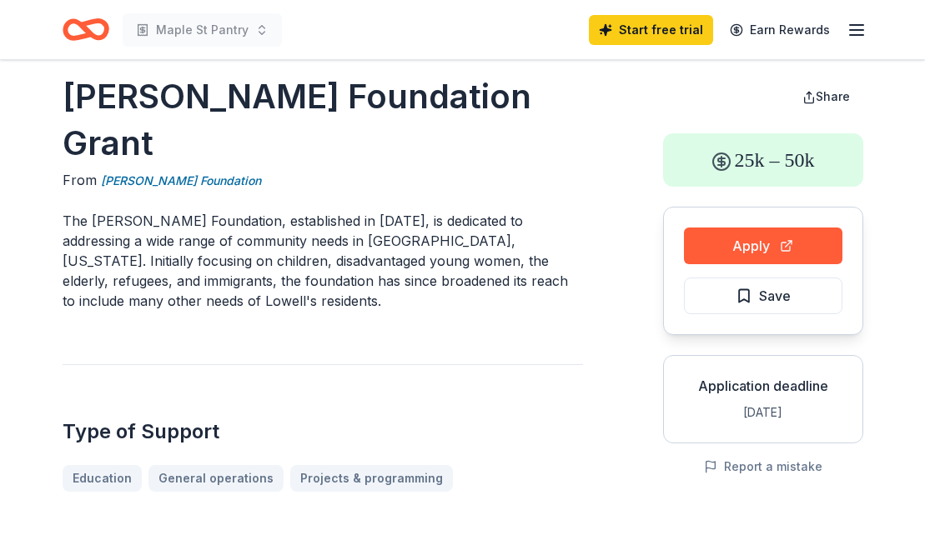
scroll to position [24, 0]
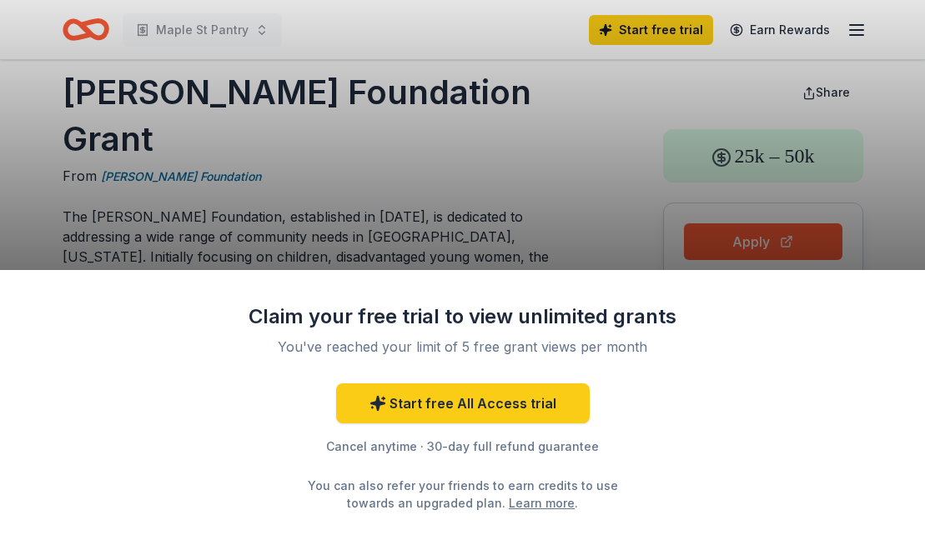
click at [486, 223] on div "Claim your free trial to view unlimited grants You've reached your limit of 5 f…" at bounding box center [462, 272] width 925 height 545
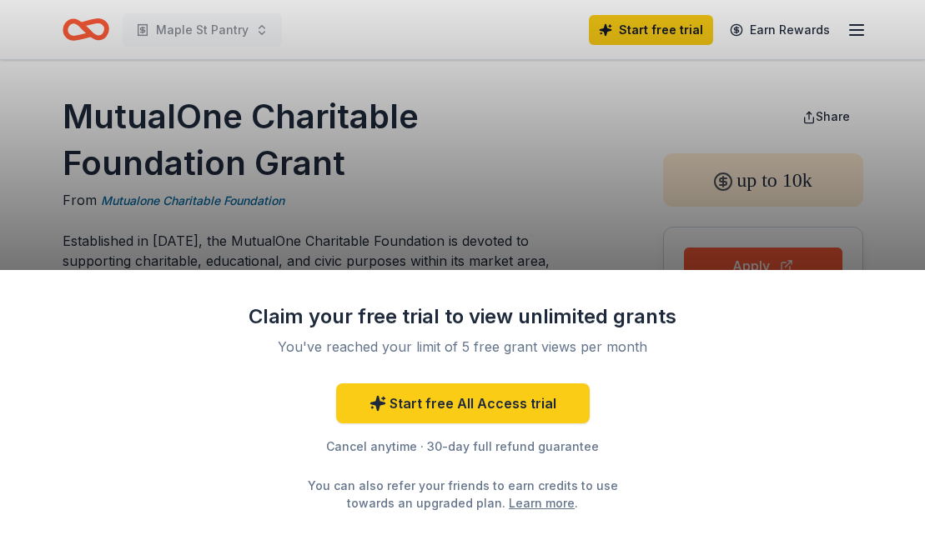
click at [585, 239] on div "Claim your free trial to view unlimited grants You've reached your limit of 5 f…" at bounding box center [462, 272] width 925 height 545
click at [546, 230] on div "Claim your free trial to view unlimited grants You've reached your limit of 5 f…" at bounding box center [462, 272] width 925 height 545
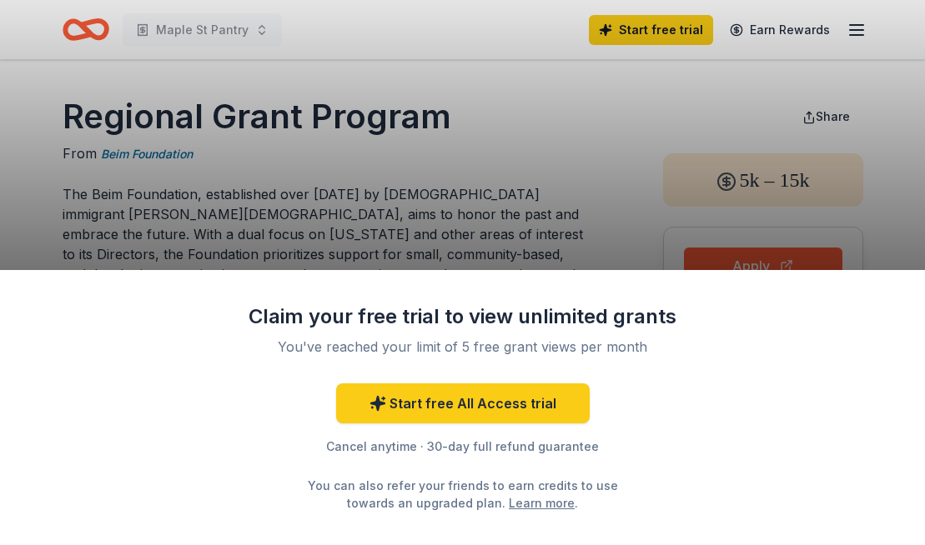
click at [488, 242] on div "Claim your free trial to view unlimited grants You've reached your limit of 5 f…" at bounding box center [462, 272] width 925 height 545
